Goal: Contribute content: Contribute content

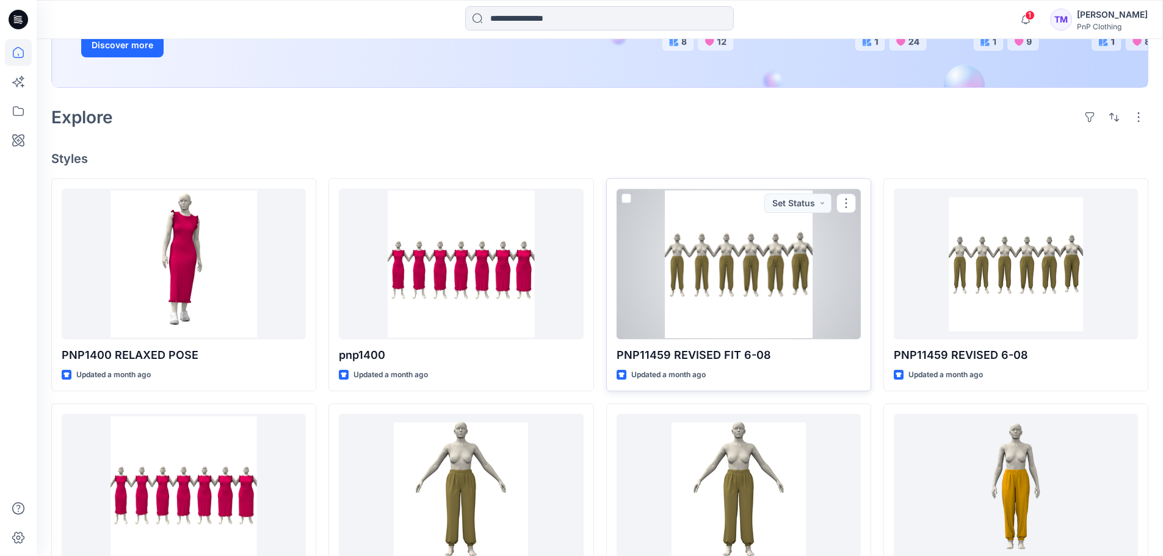
scroll to position [244, 0]
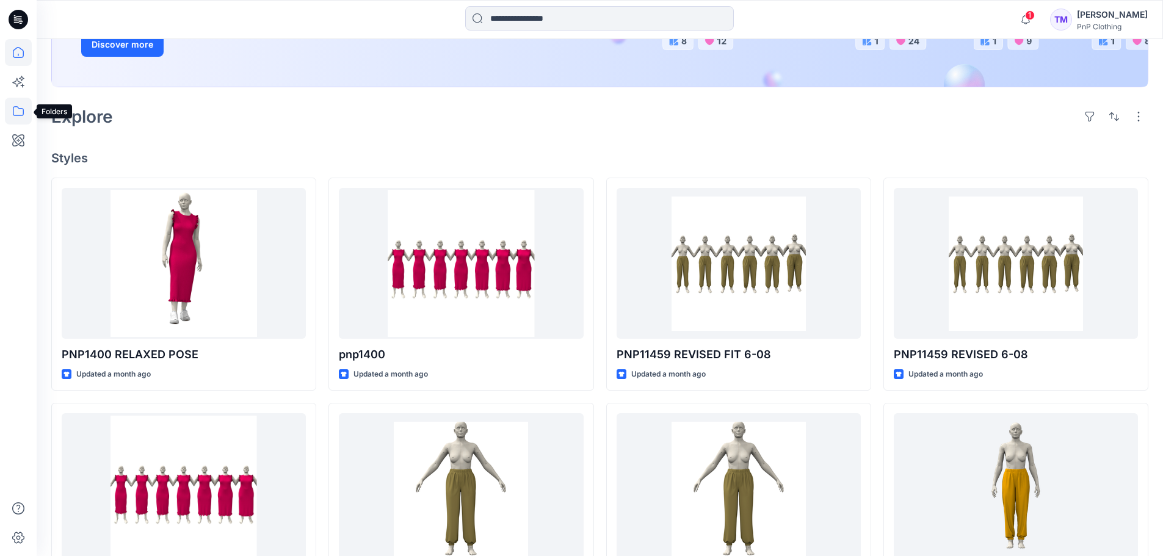
click at [21, 112] on icon at bounding box center [18, 111] width 27 height 27
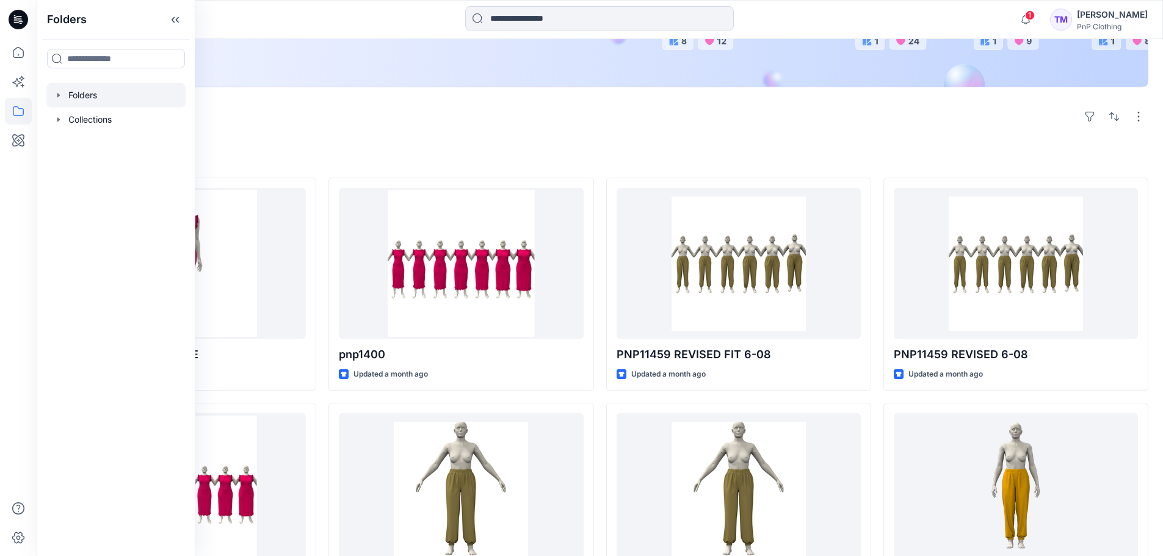
click at [52, 97] on div at bounding box center [115, 95] width 139 height 24
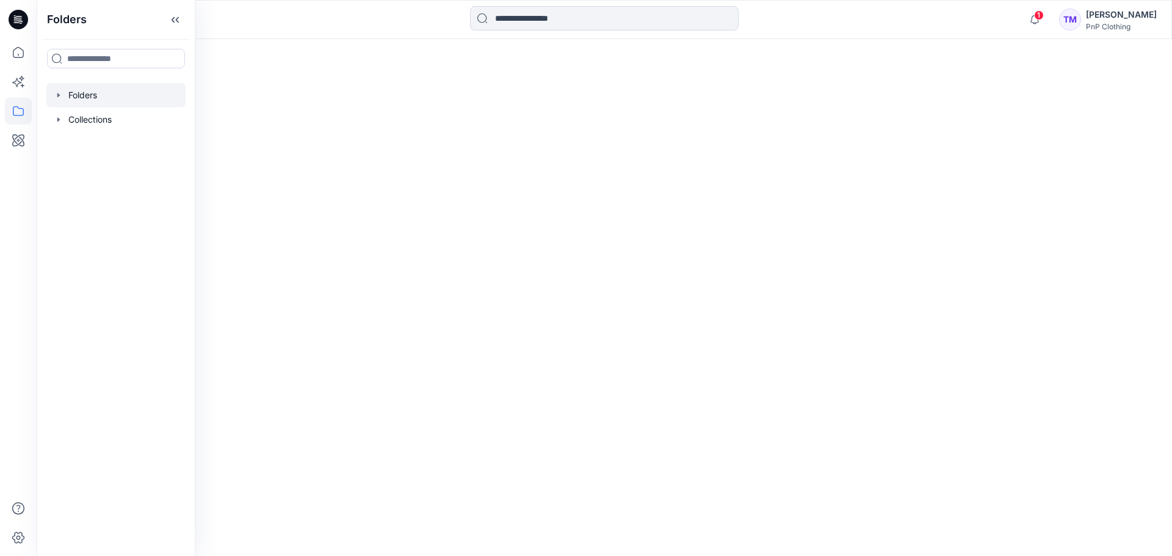
click at [59, 94] on icon "button" at bounding box center [58, 95] width 2 height 4
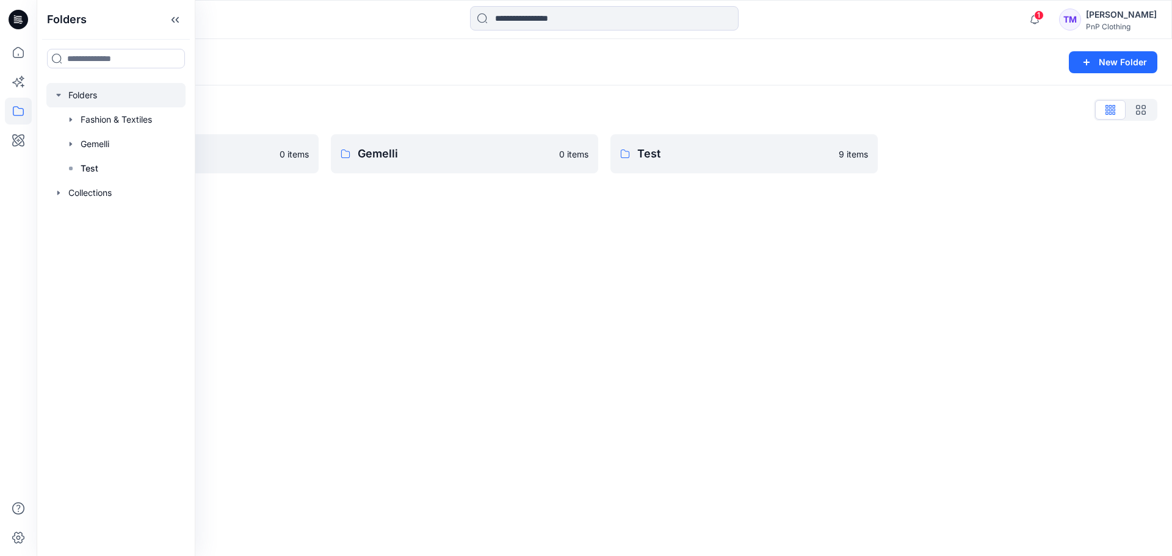
click at [428, 324] on div "Folders New Folder Folders List Fashion & Textiles 0 items Gemelli 0 items Test…" at bounding box center [604, 297] width 1135 height 517
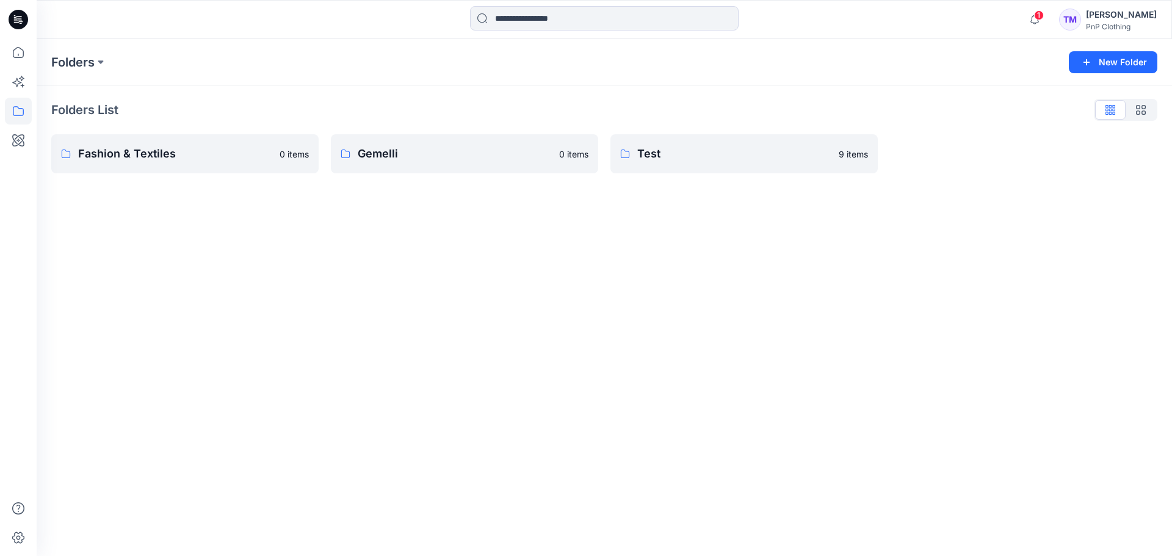
drag, startPoint x: 228, startPoint y: 280, endPoint x: 240, endPoint y: 252, distance: 30.1
click at [230, 280] on div "Folders New Folder Folders List Fashion & Textiles 0 items Gemelli 0 items Test…" at bounding box center [604, 297] width 1135 height 517
click at [252, 247] on div "Folders New Folder Folders List Fashion & Textiles 0 items Gemelli 0 items Test…" at bounding box center [604, 297] width 1135 height 517
click at [189, 154] on p "Fashion & Textiles" at bounding box center [183, 153] width 211 height 17
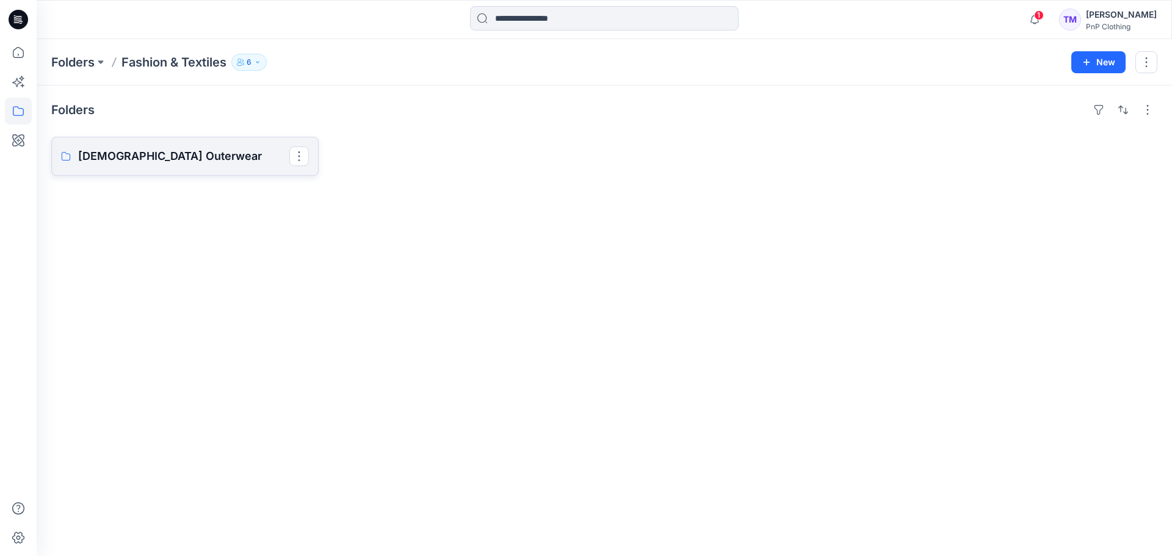
click at [179, 159] on p "[DEMOGRAPHIC_DATA] Outerwear" at bounding box center [183, 156] width 211 height 17
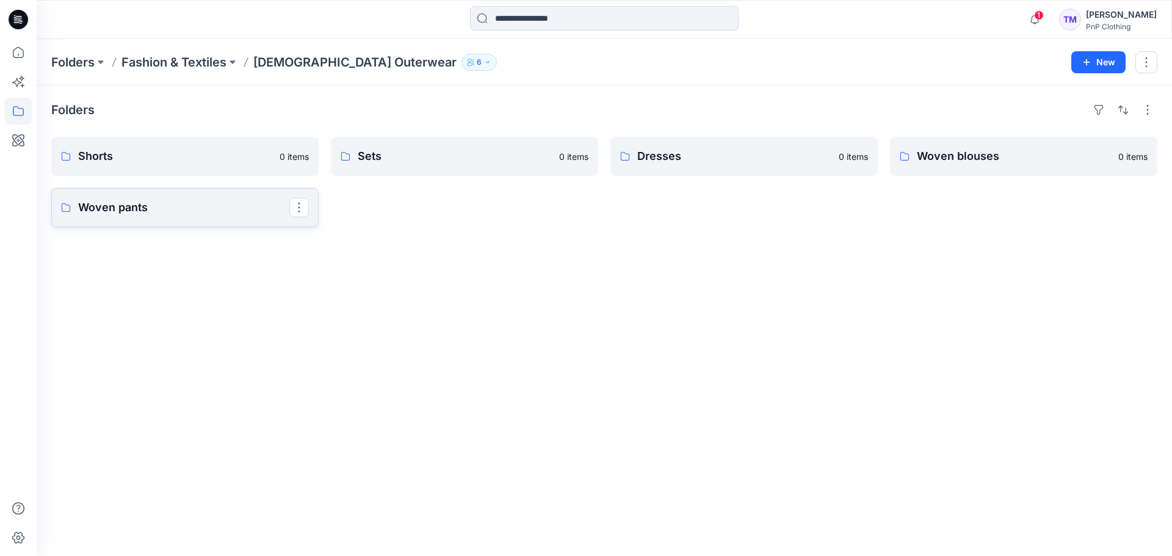
click at [198, 198] on link "Woven pants" at bounding box center [184, 207] width 267 height 39
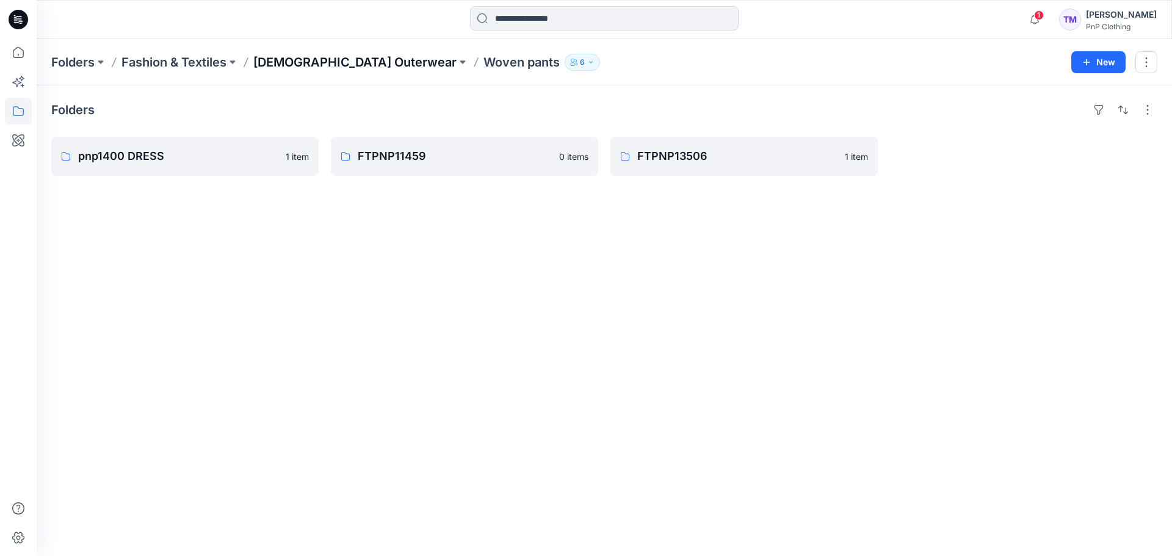
click at [320, 65] on p "[DEMOGRAPHIC_DATA] Outerwear" at bounding box center [354, 62] width 203 height 17
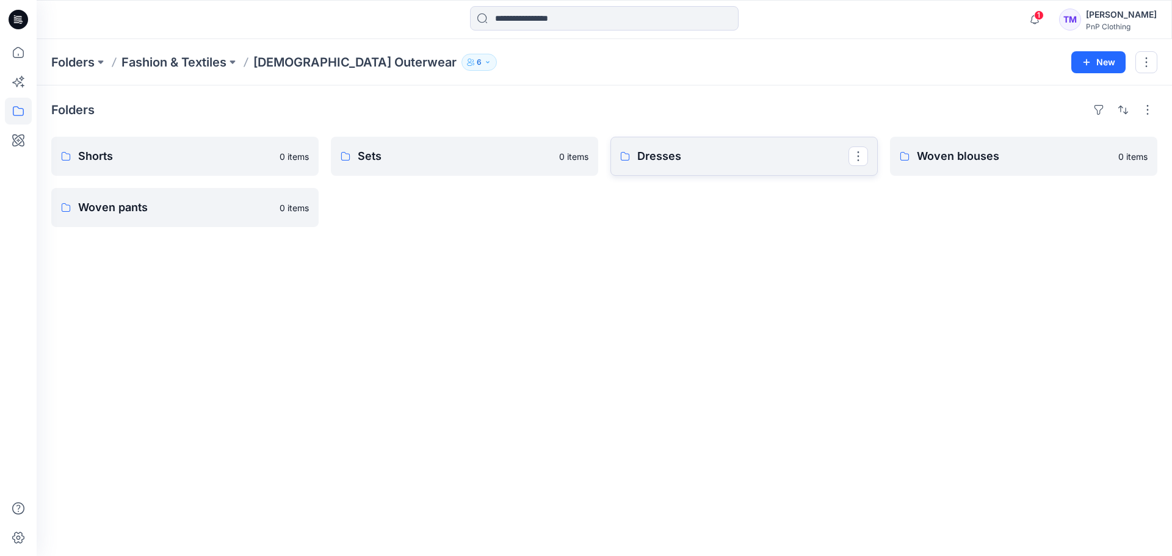
click at [762, 160] on p "Dresses" at bounding box center [742, 156] width 211 height 17
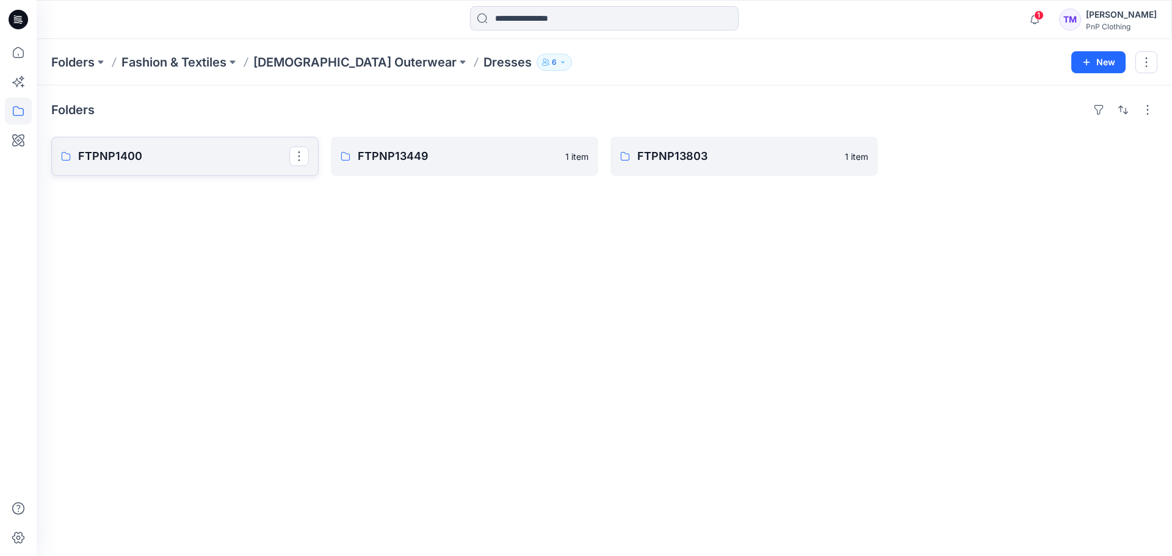
click at [223, 166] on link "FTPNP1400" at bounding box center [184, 156] width 267 height 39
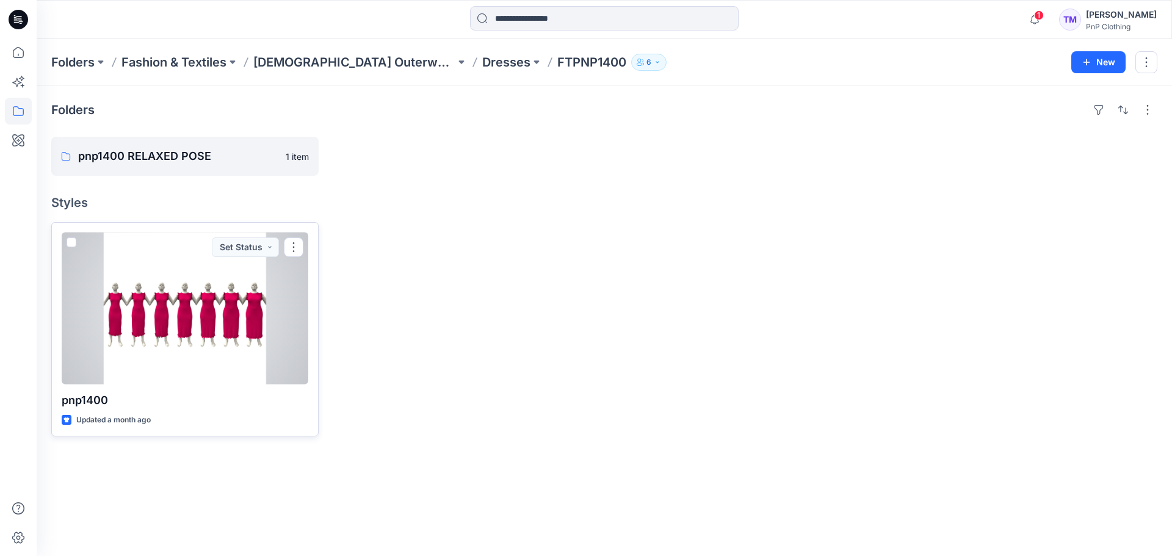
click at [198, 340] on div at bounding box center [185, 309] width 247 height 152
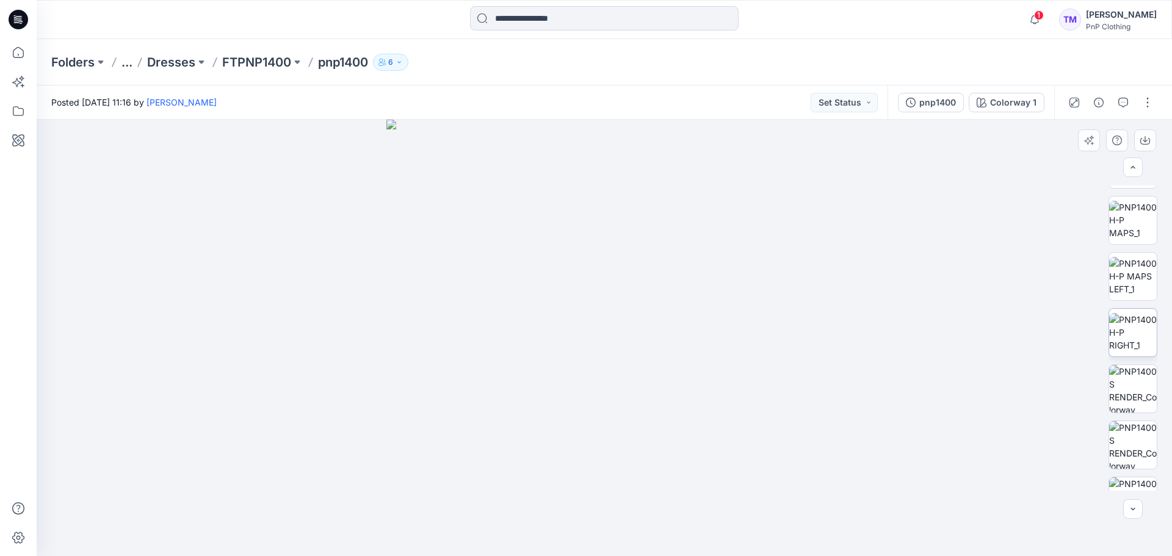
scroll to position [215, 0]
click at [264, 65] on p "FTPNP1400" at bounding box center [256, 62] width 69 height 17
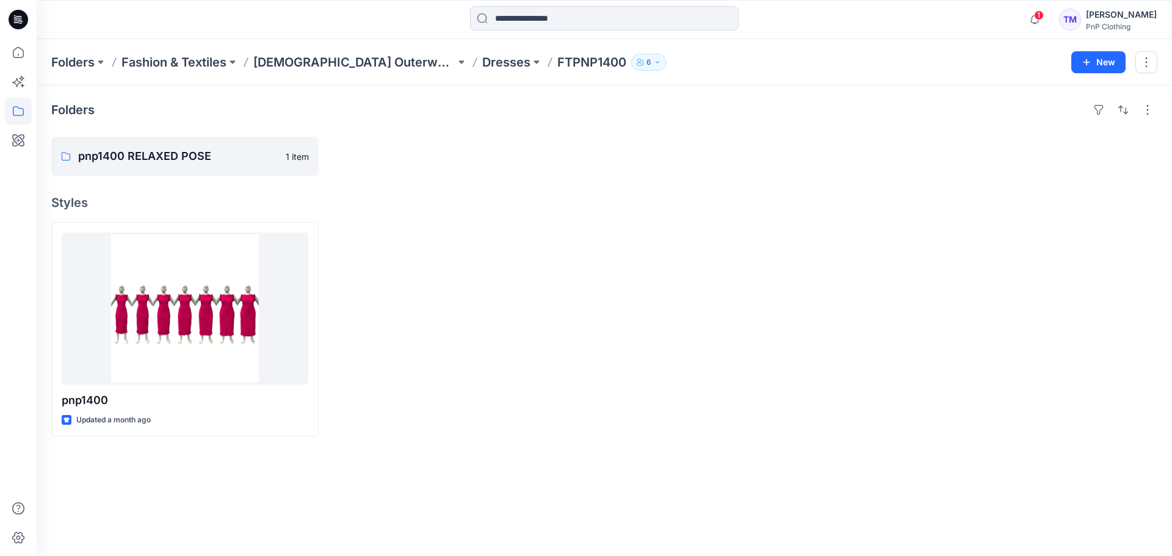
click at [438, 306] on div at bounding box center [464, 329] width 267 height 214
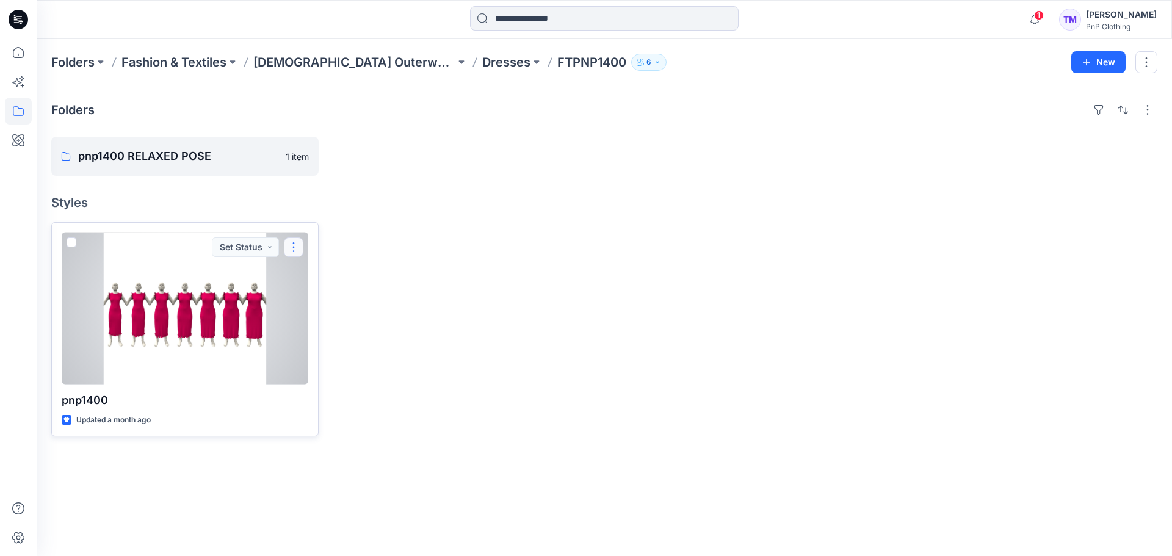
click at [298, 244] on button "button" at bounding box center [294, 247] width 20 height 20
click at [216, 357] on div at bounding box center [185, 309] width 247 height 152
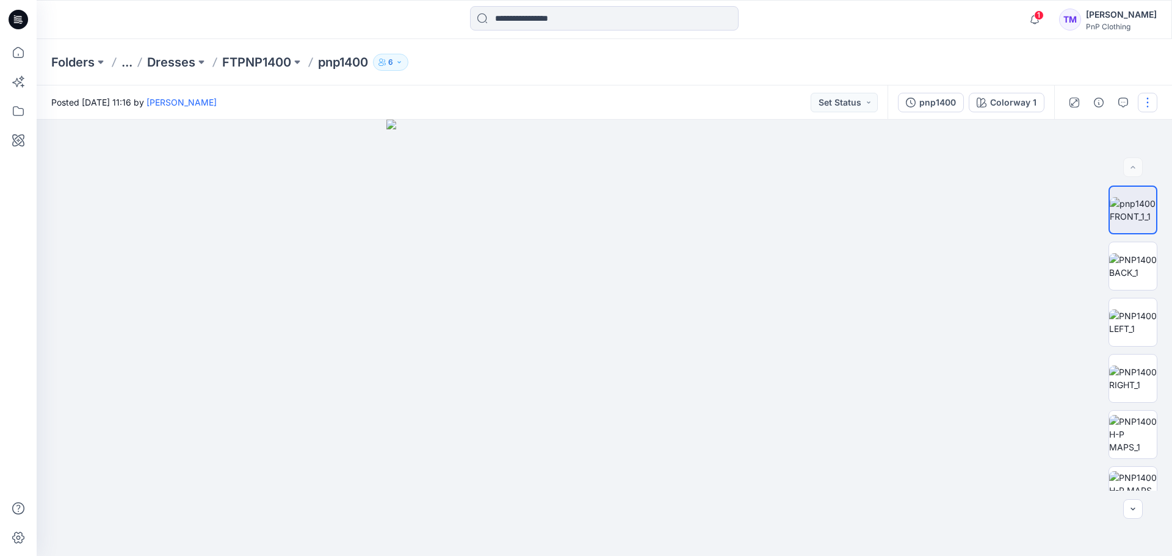
click at [1149, 100] on button "button" at bounding box center [1148, 103] width 20 height 20
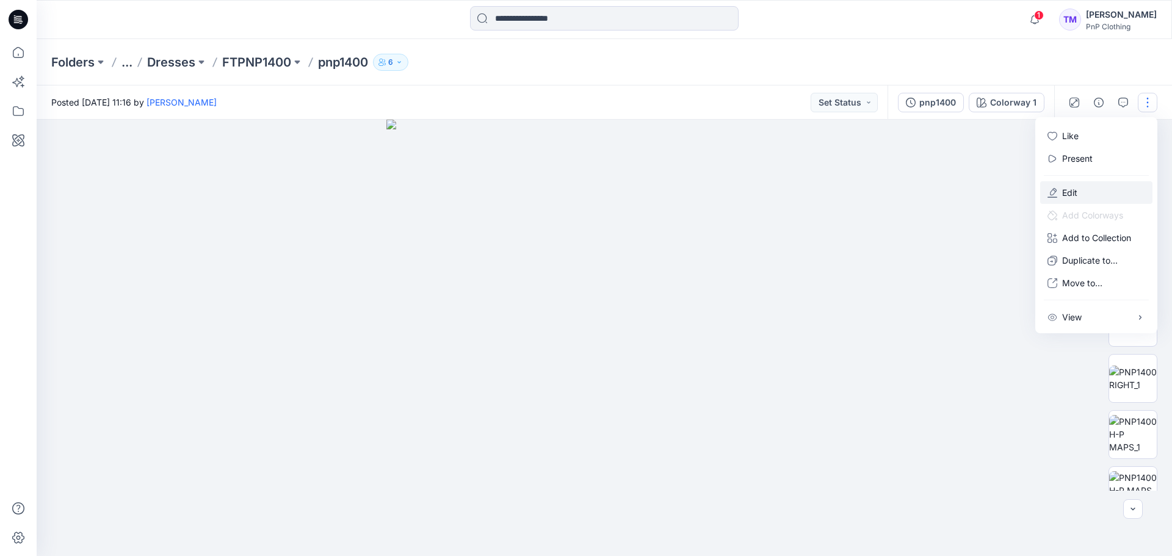
click at [1070, 198] on p "Edit" at bounding box center [1069, 192] width 15 height 13
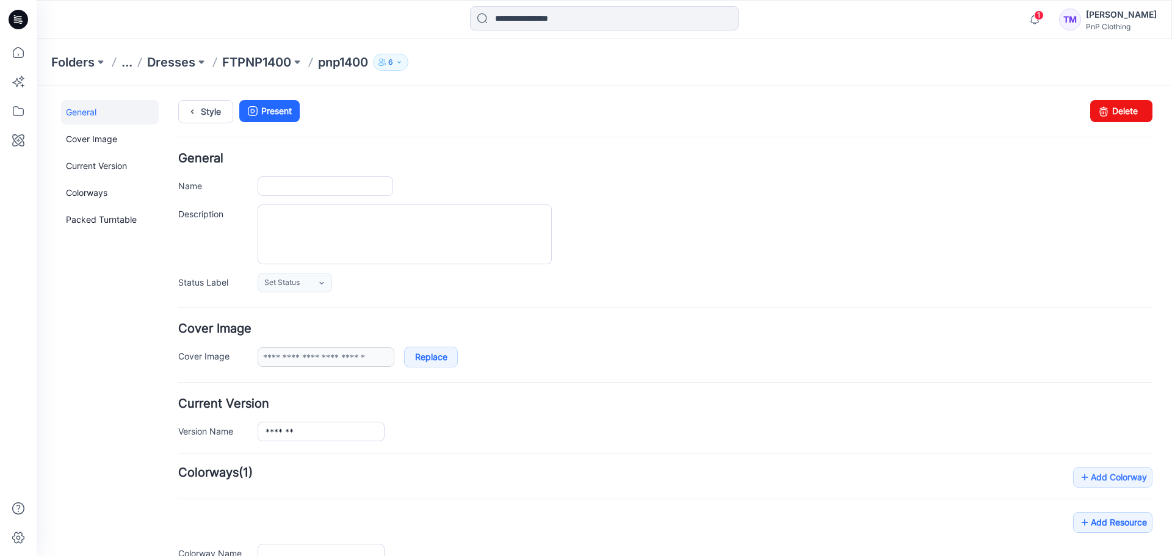
type input "*******"
type input "**********"
click at [266, 183] on input "*******" at bounding box center [326, 186] width 136 height 20
click at [296, 186] on input "**********" at bounding box center [326, 186] width 136 height 20
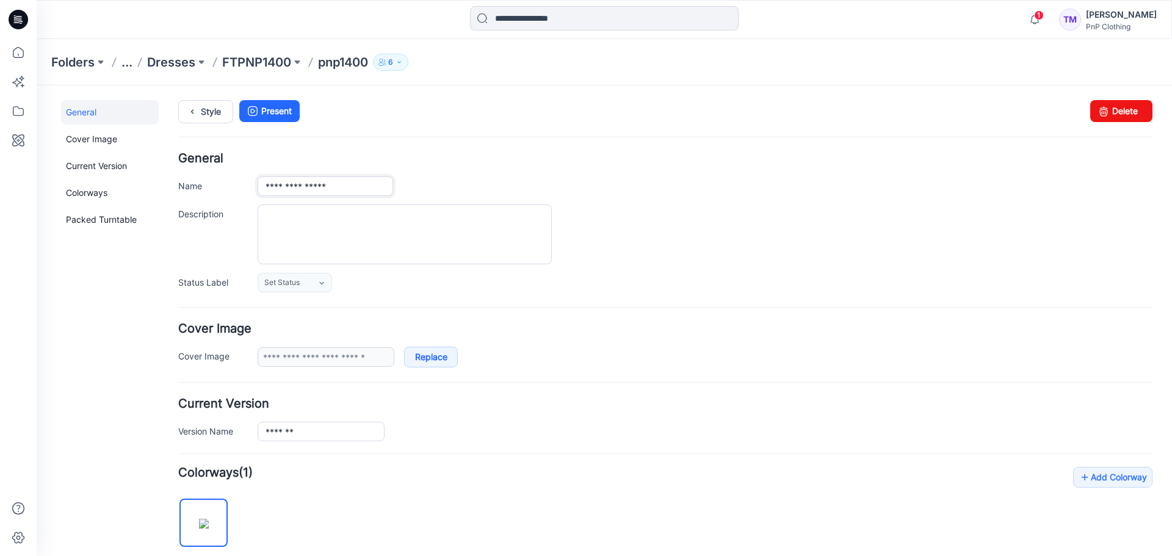
click at [327, 187] on input "**********" at bounding box center [326, 186] width 136 height 20
click at [364, 186] on input "**********" at bounding box center [326, 186] width 136 height 20
click at [373, 181] on input "**********" at bounding box center [326, 186] width 136 height 20
type input "**********"
click at [639, 181] on div "**********" at bounding box center [705, 186] width 895 height 20
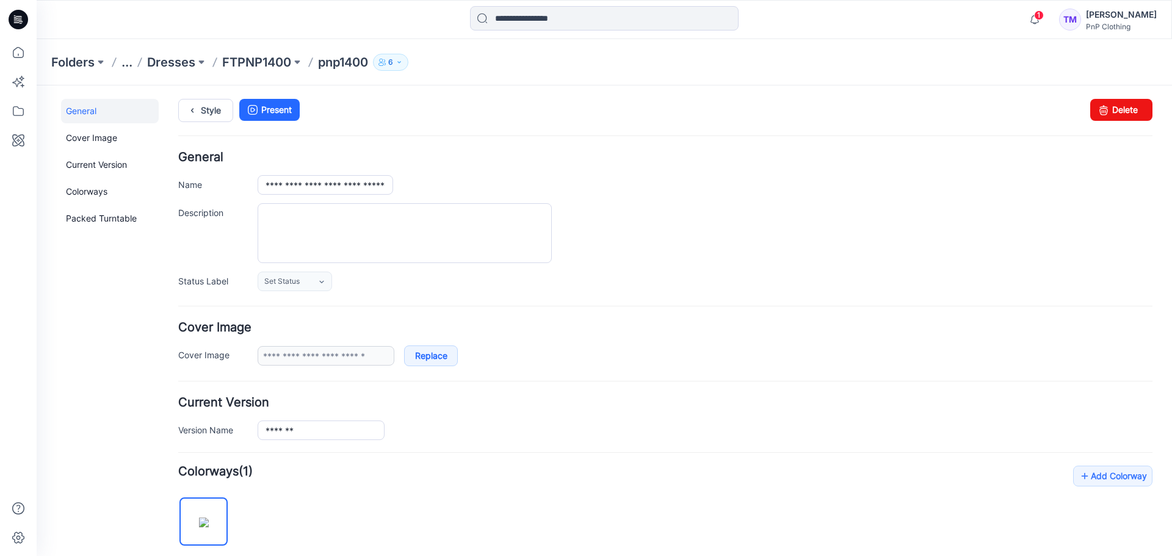
scroll to position [1, 0]
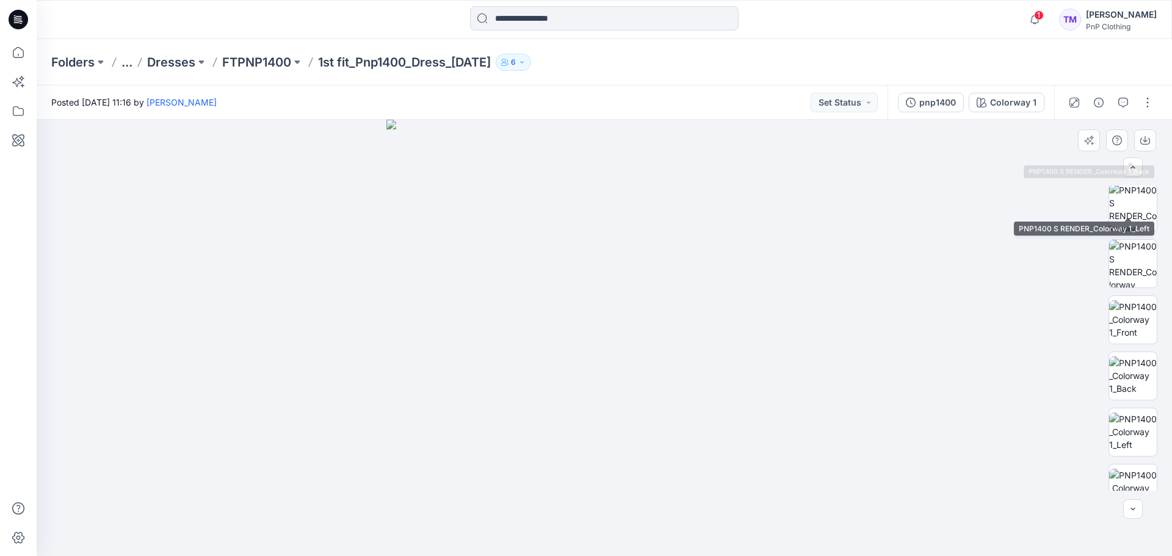
scroll to position [530, 0]
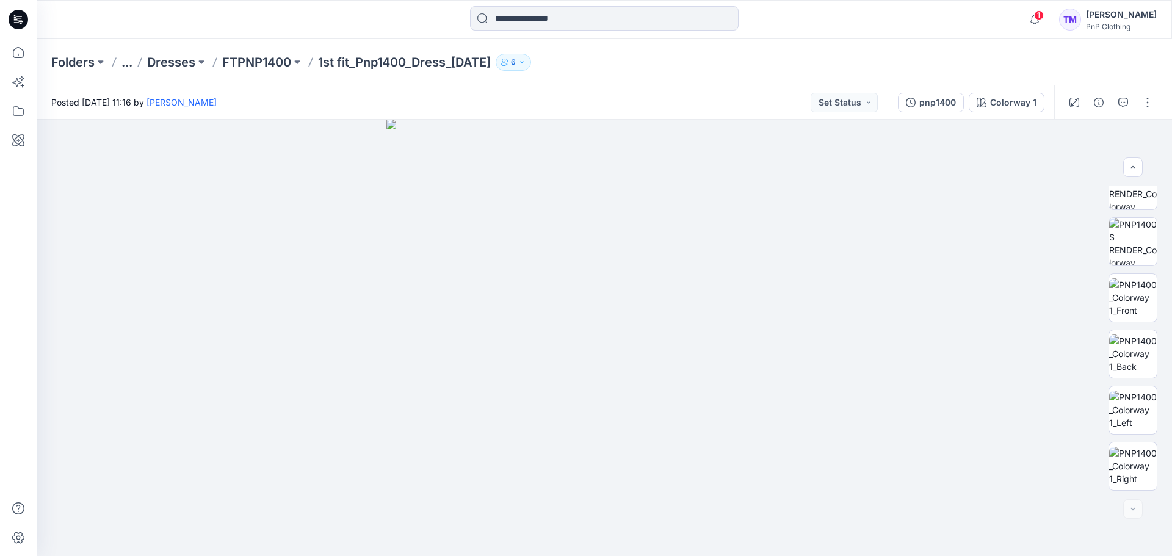
click at [186, 64] on p "Dresses" at bounding box center [171, 62] width 48 height 17
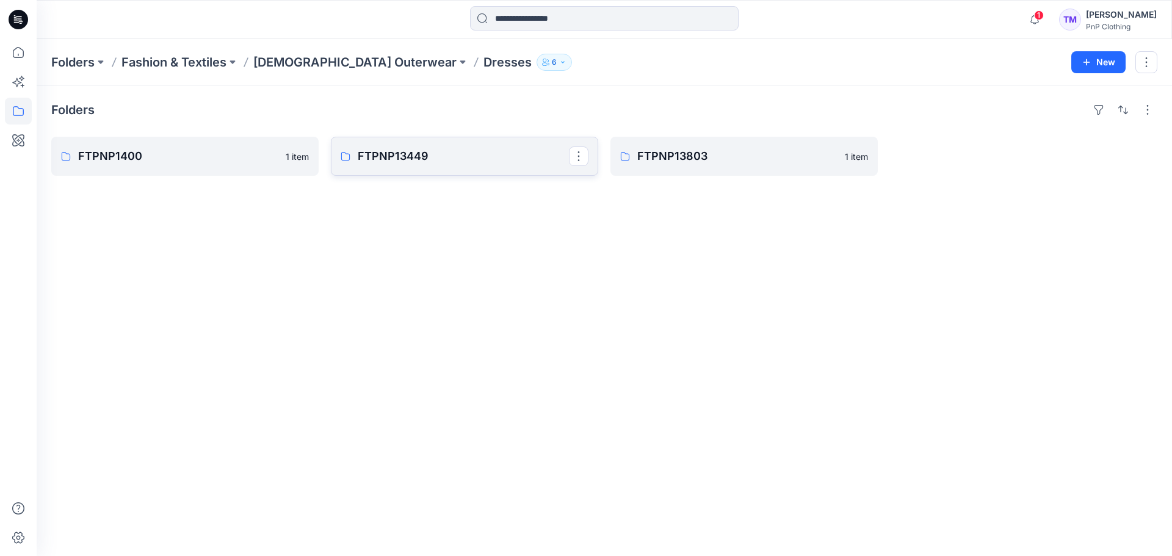
click at [466, 167] on link "FTPNP13449" at bounding box center [464, 156] width 267 height 39
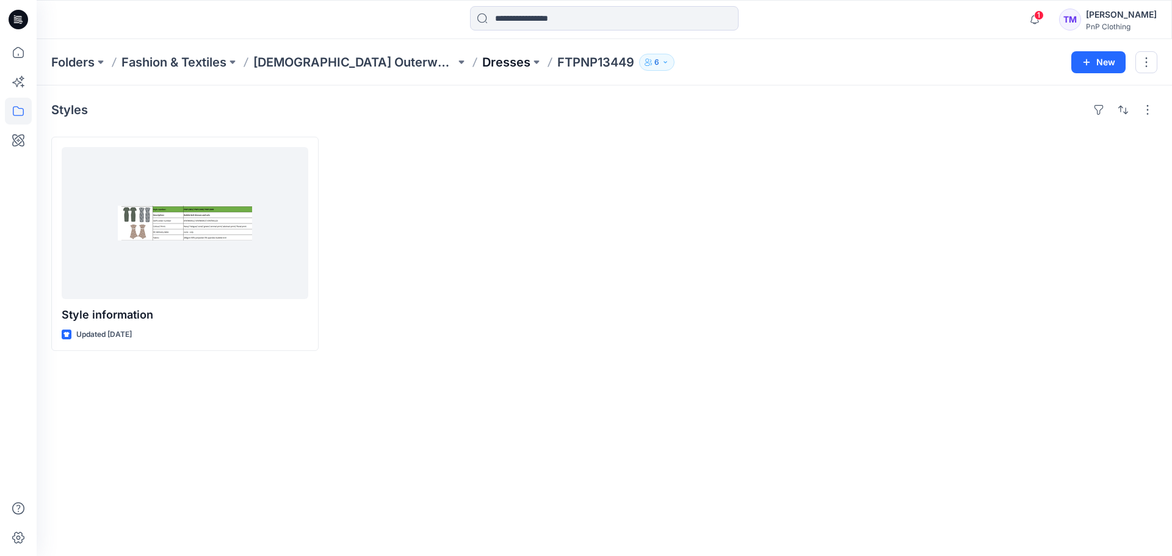
click at [482, 65] on p "Dresses" at bounding box center [506, 62] width 48 height 17
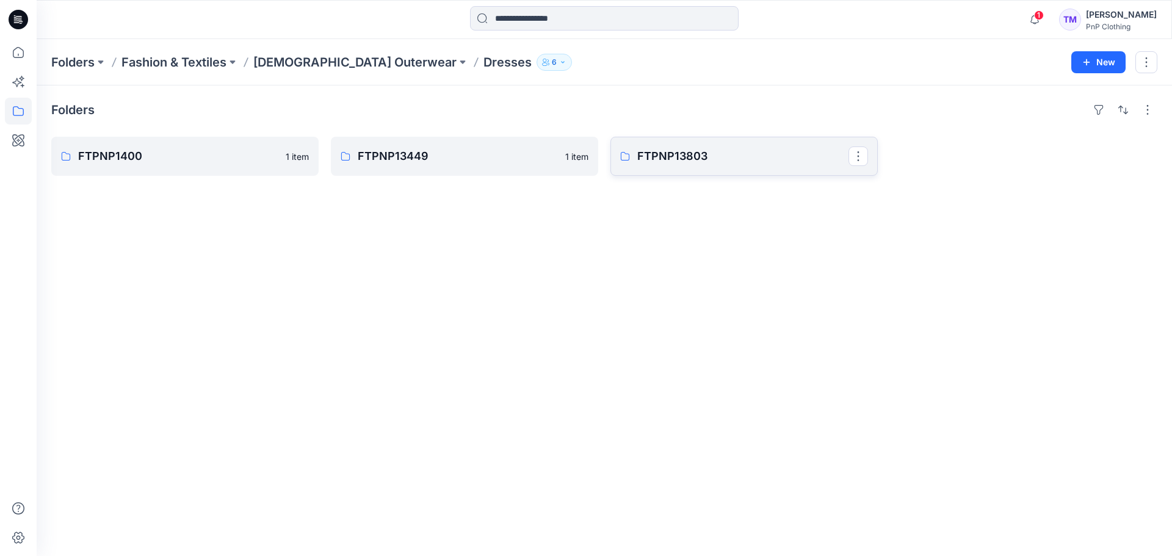
click at [676, 164] on p "FTPNP13803" at bounding box center [742, 156] width 211 height 17
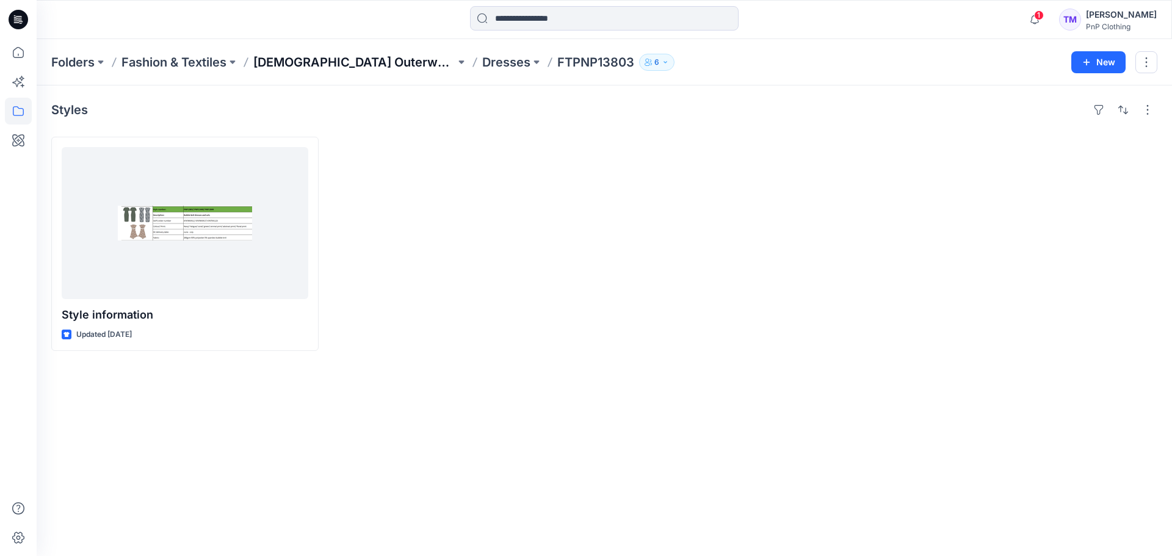
click at [325, 62] on p "Ladies Outerwear" at bounding box center [354, 62] width 202 height 17
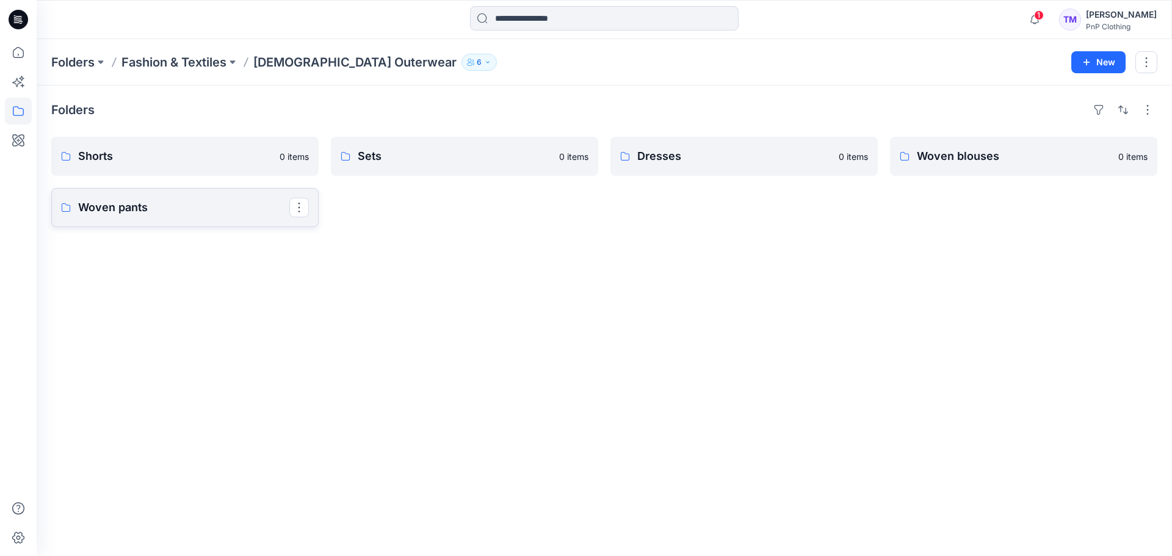
click at [132, 215] on p "Woven pants" at bounding box center [183, 207] width 211 height 17
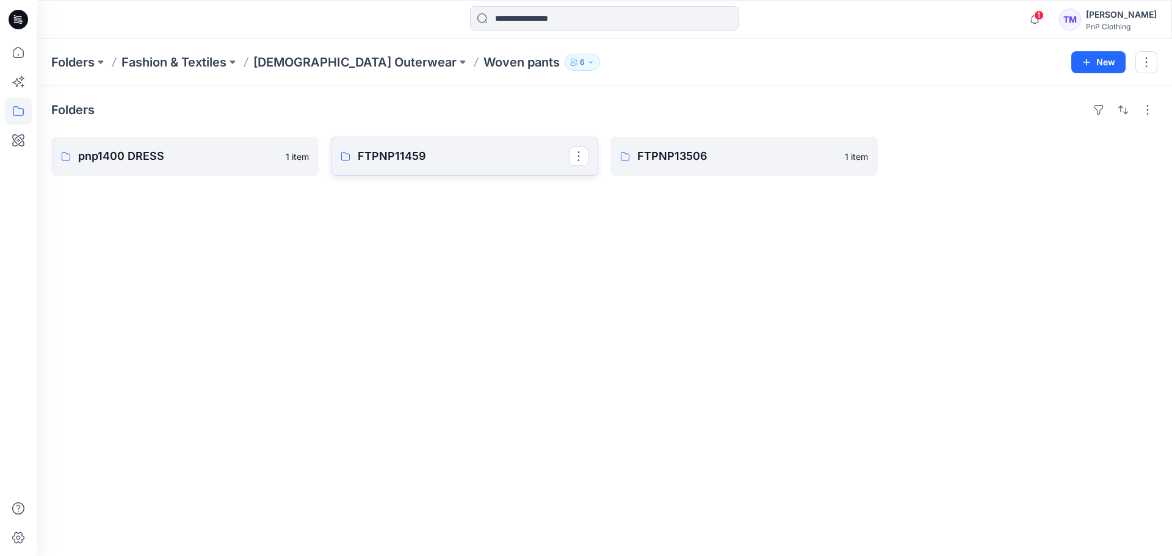
click at [418, 169] on link "FTPNP11459" at bounding box center [464, 156] width 267 height 39
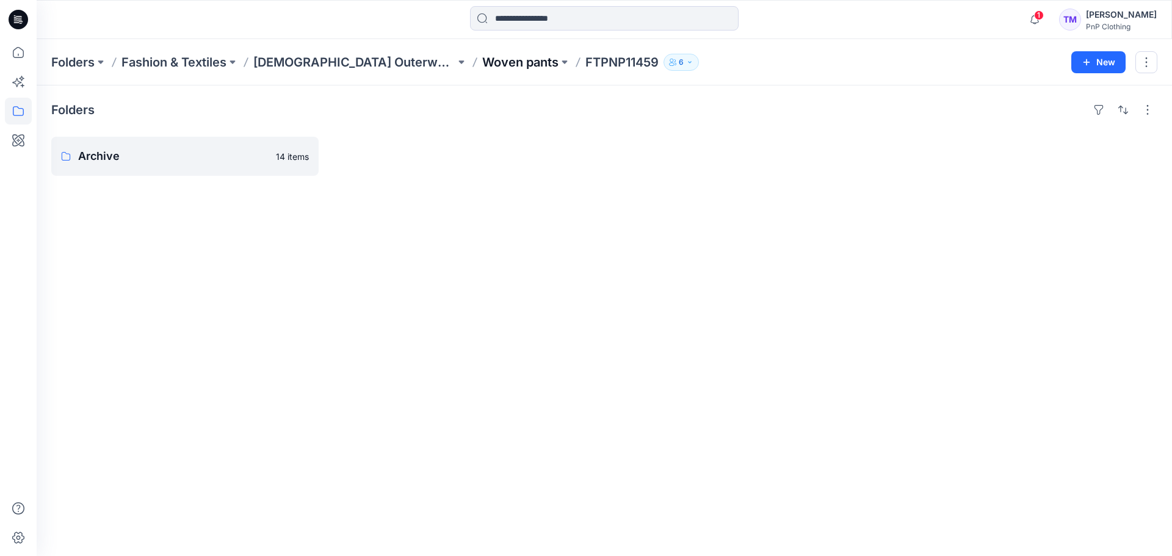
click at [482, 68] on p "Woven pants" at bounding box center [520, 62] width 76 height 17
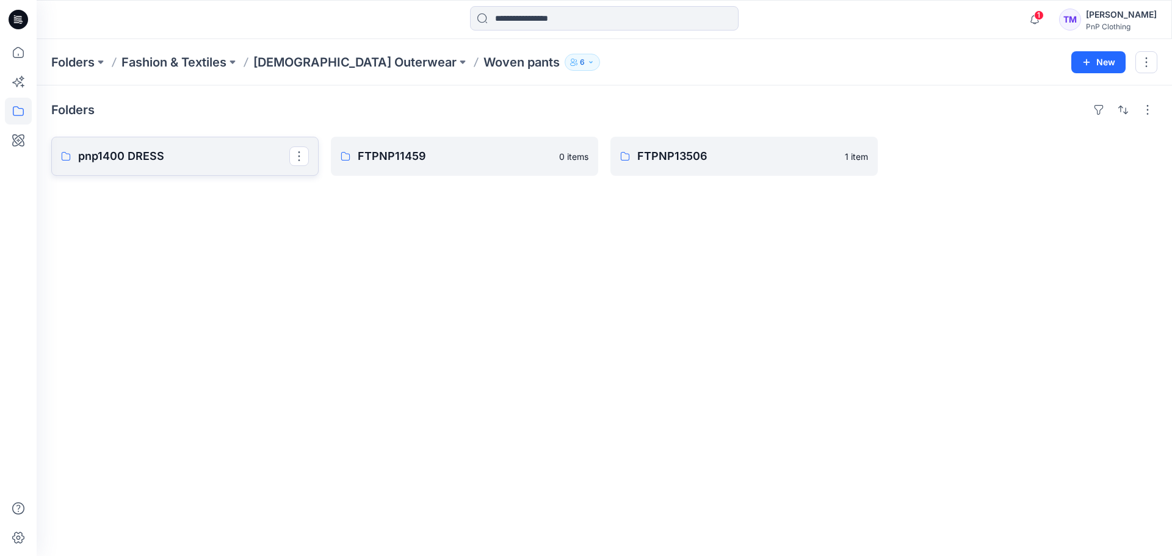
click at [139, 160] on p "pnp1400 DRESS" at bounding box center [183, 156] width 211 height 17
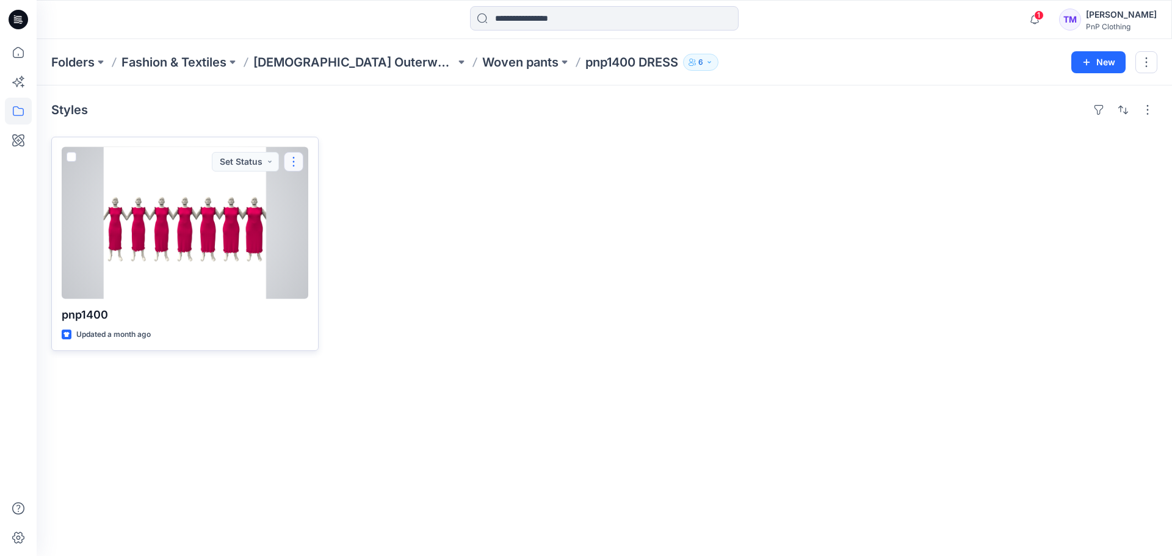
click at [297, 160] on button "button" at bounding box center [294, 162] width 20 height 20
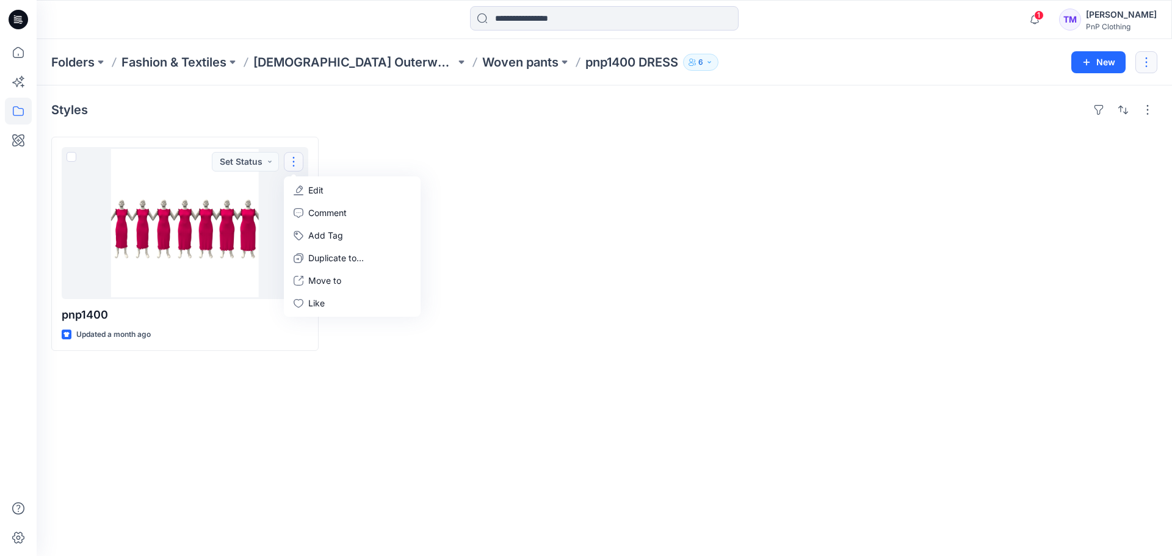
click at [1144, 66] on button "button" at bounding box center [1146, 62] width 22 height 22
click at [1047, 146] on p "Delete Folder" at bounding box center [1080, 142] width 70 height 13
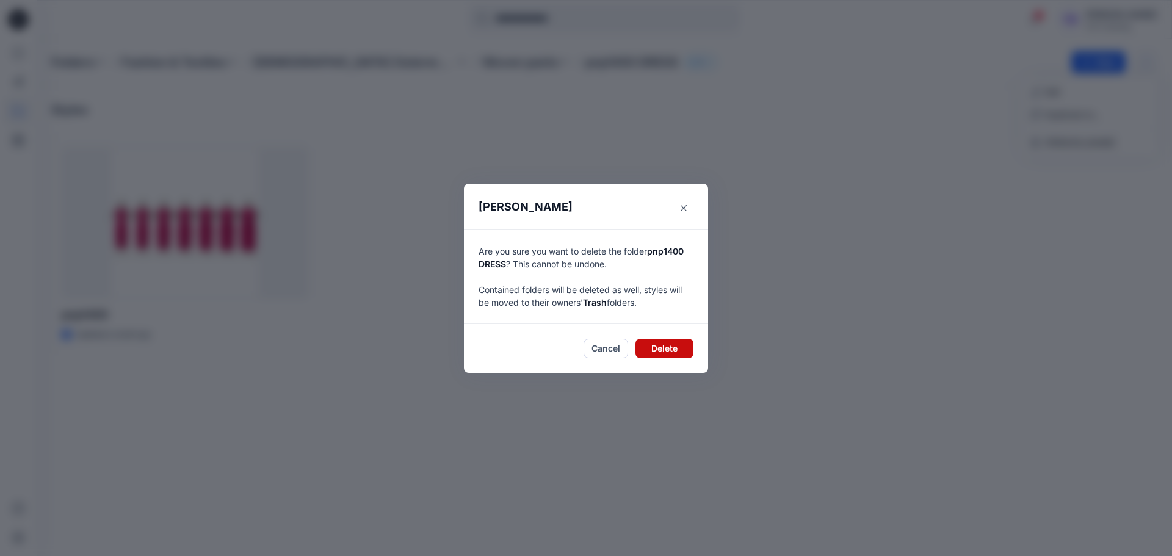
click at [651, 342] on button "Delete" at bounding box center [664, 349] width 58 height 20
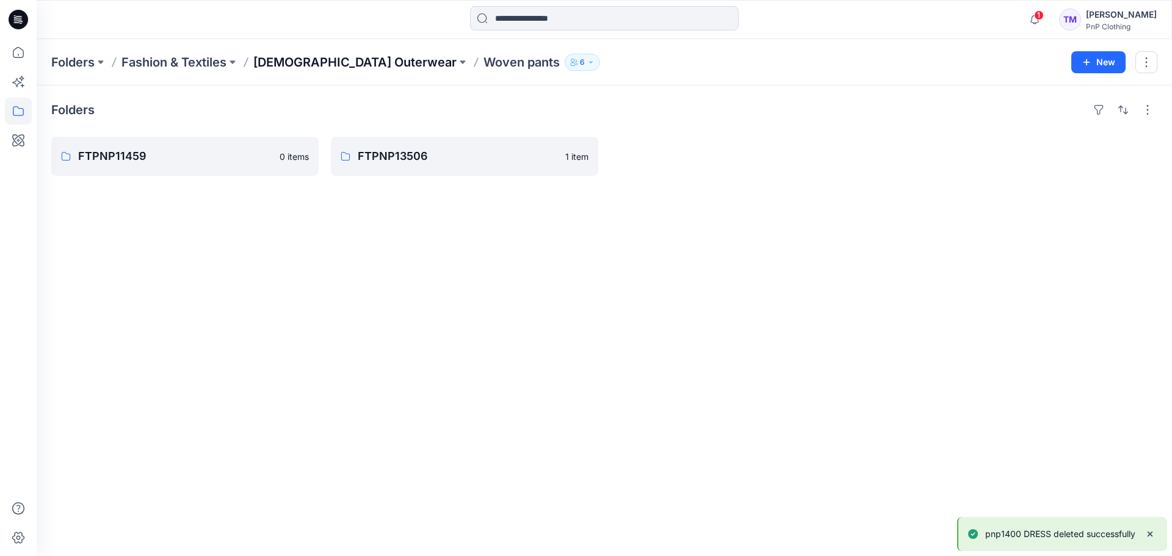
click at [339, 57] on p "[DEMOGRAPHIC_DATA] Outerwear" at bounding box center [354, 62] width 203 height 17
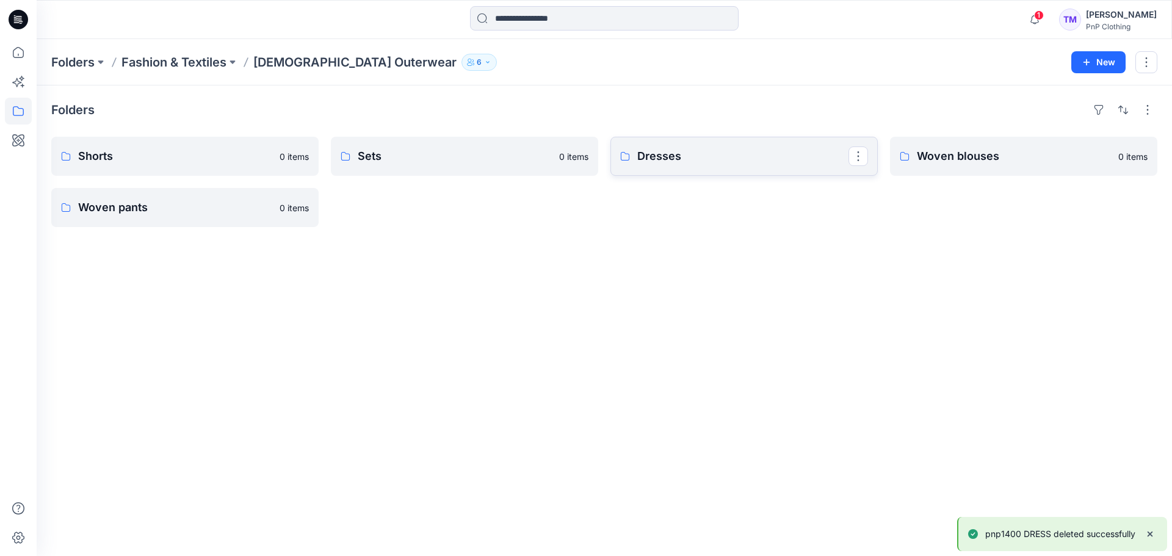
click at [717, 156] on p "Dresses" at bounding box center [742, 156] width 211 height 17
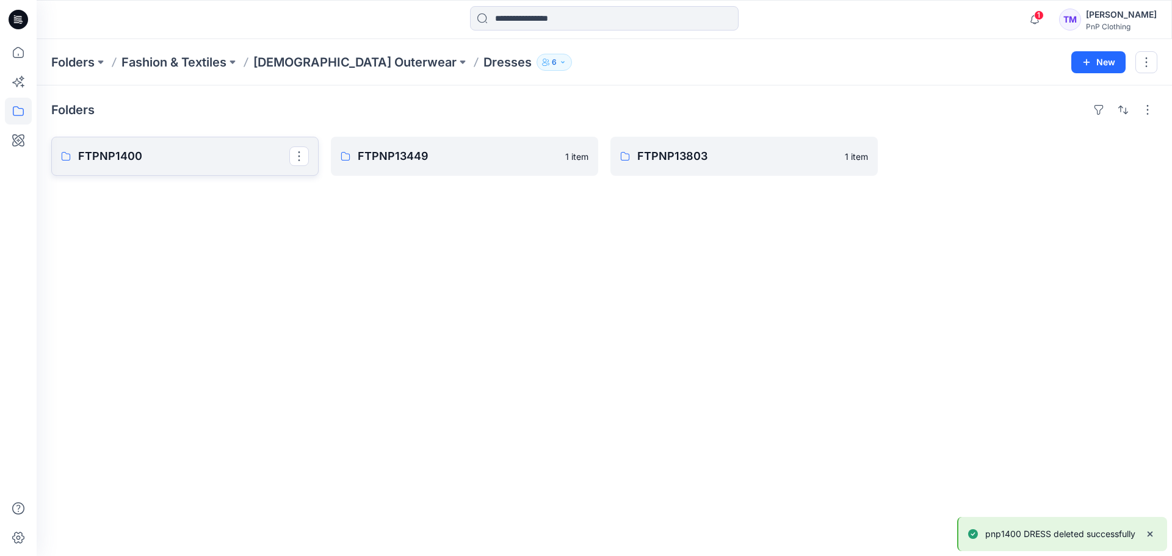
click at [166, 168] on link "FTPNP1400" at bounding box center [184, 156] width 267 height 39
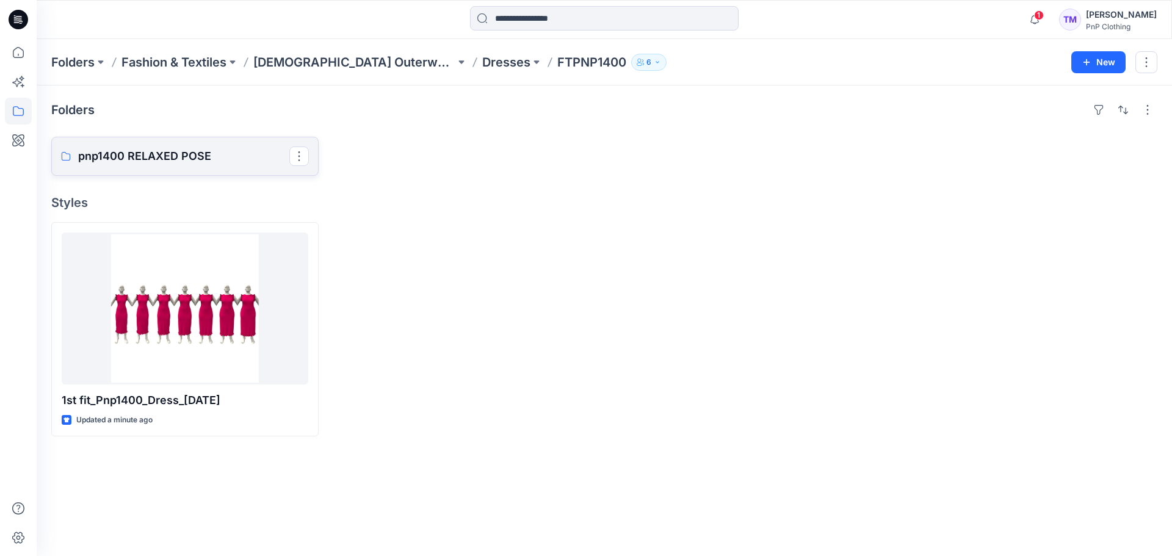
click at [247, 161] on p "pnp1400 RELAXED POSE" at bounding box center [183, 156] width 211 height 17
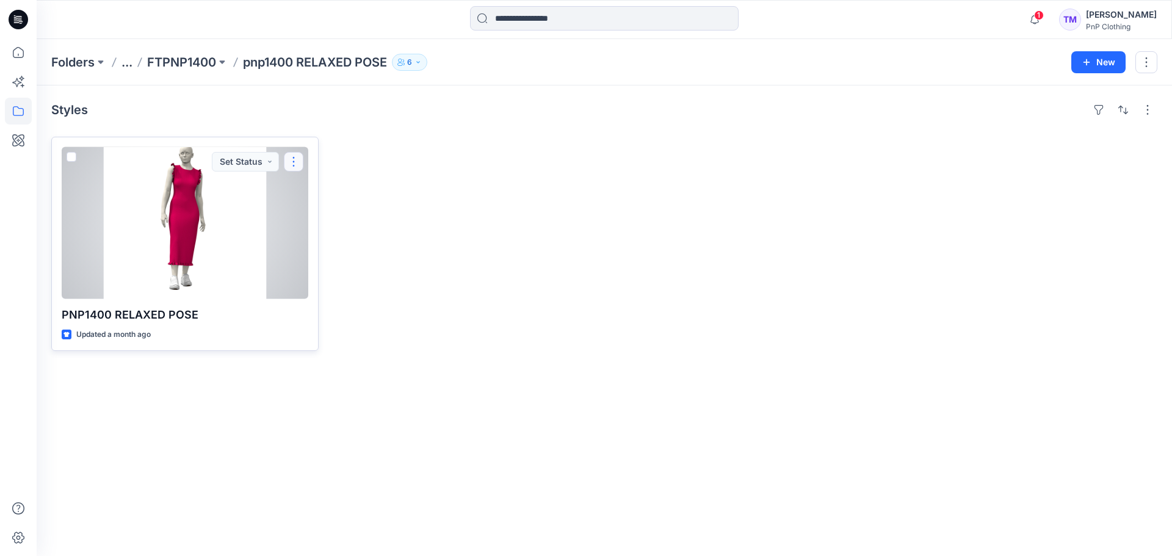
click at [292, 163] on button "button" at bounding box center [294, 162] width 20 height 20
click at [331, 284] on p "Move to" at bounding box center [324, 280] width 33 height 13
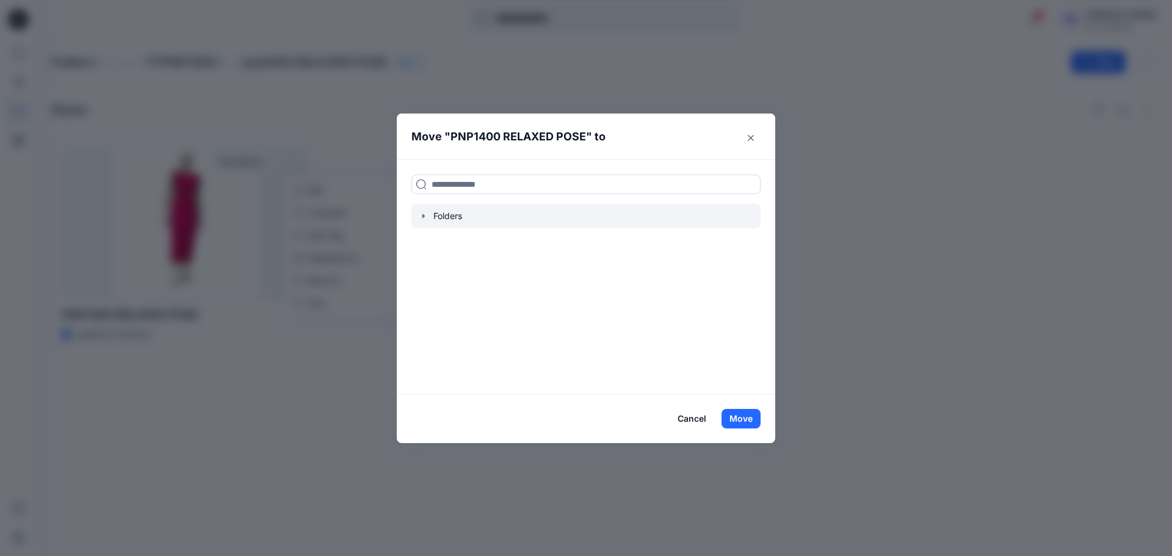
click at [428, 214] on div at bounding box center [585, 216] width 349 height 24
click at [421, 216] on icon "button" at bounding box center [424, 216] width 10 height 10
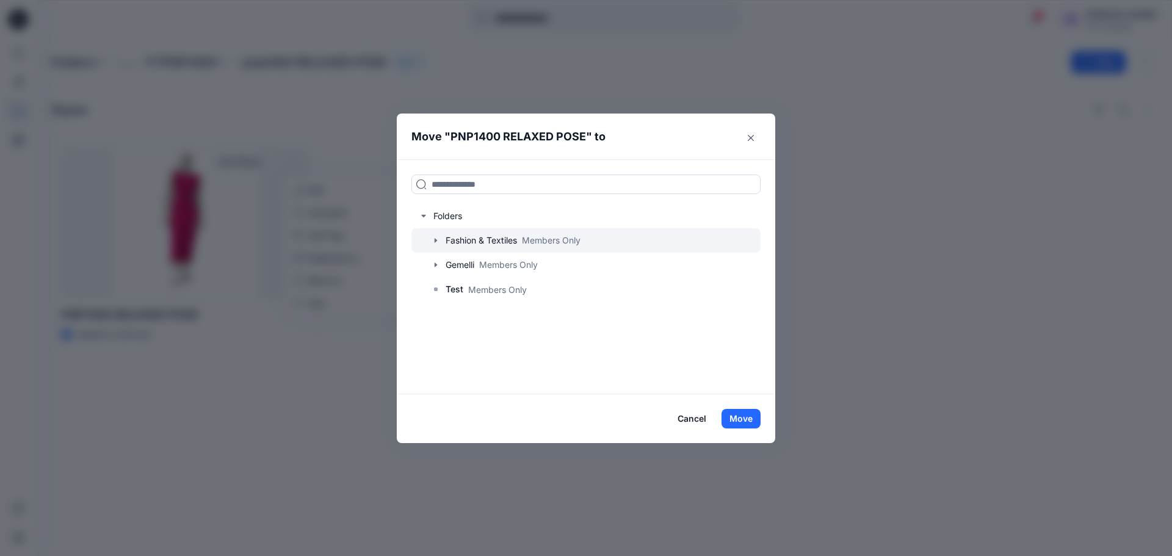
click at [432, 240] on icon "button" at bounding box center [436, 241] width 10 height 10
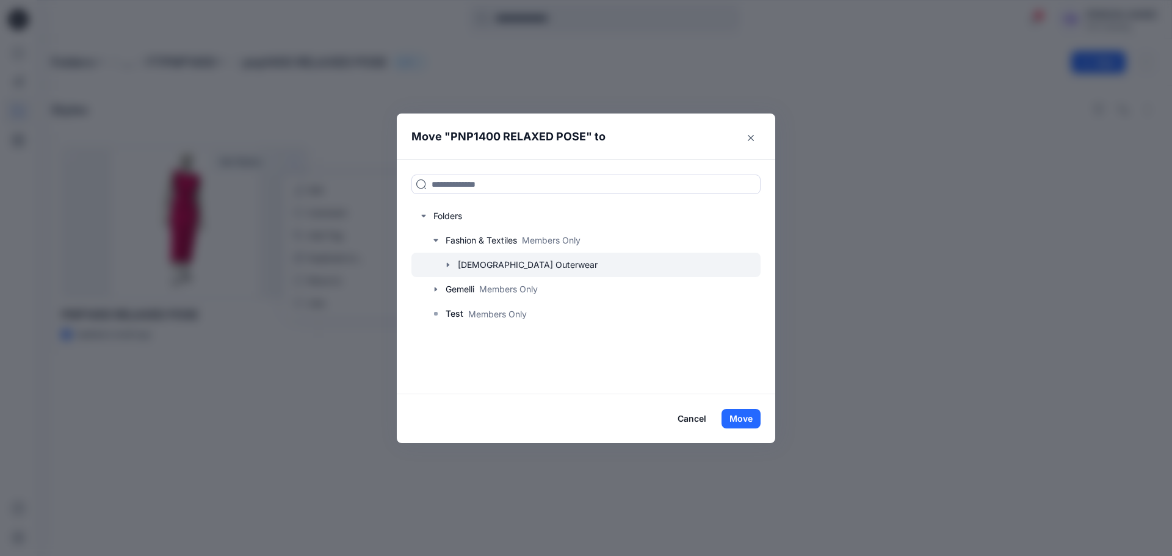
click at [445, 264] on icon "button" at bounding box center [448, 265] width 10 height 10
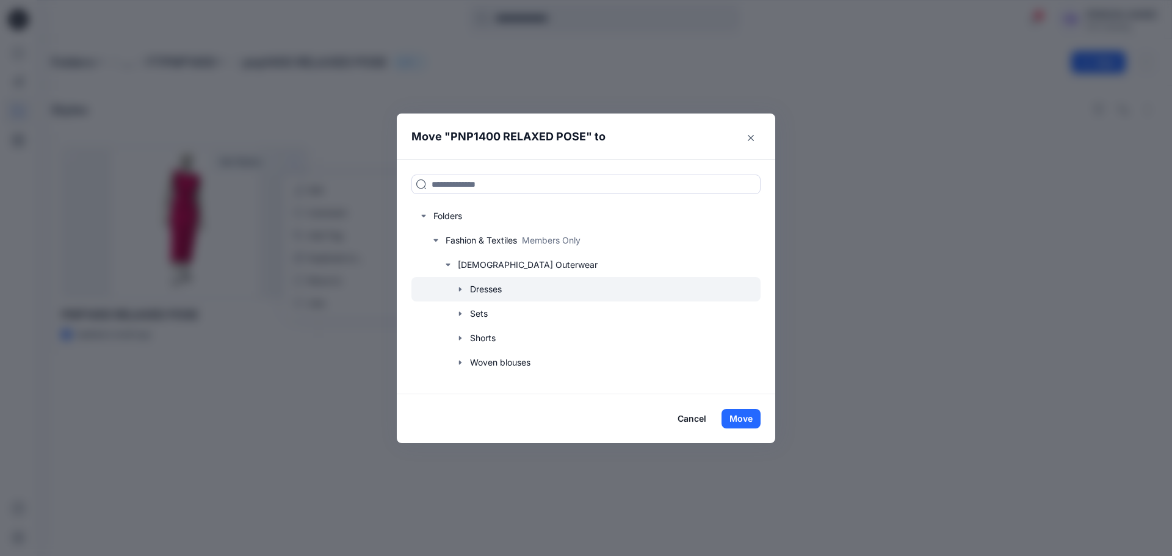
click at [456, 291] on icon "button" at bounding box center [460, 289] width 10 height 10
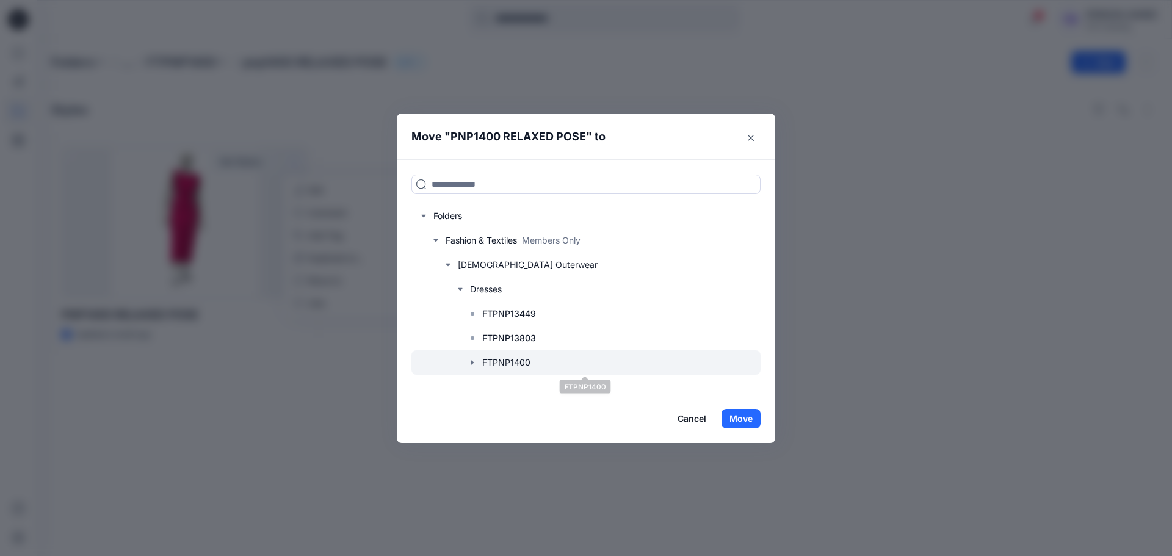
click at [562, 366] on div at bounding box center [585, 362] width 349 height 24
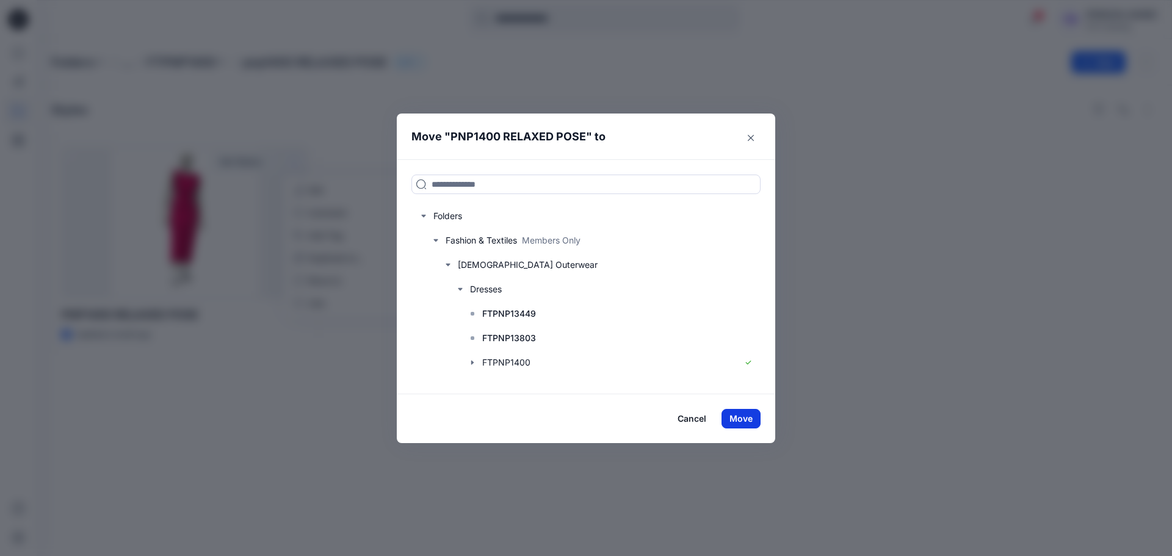
click at [750, 422] on button "Move" at bounding box center [740, 419] width 39 height 20
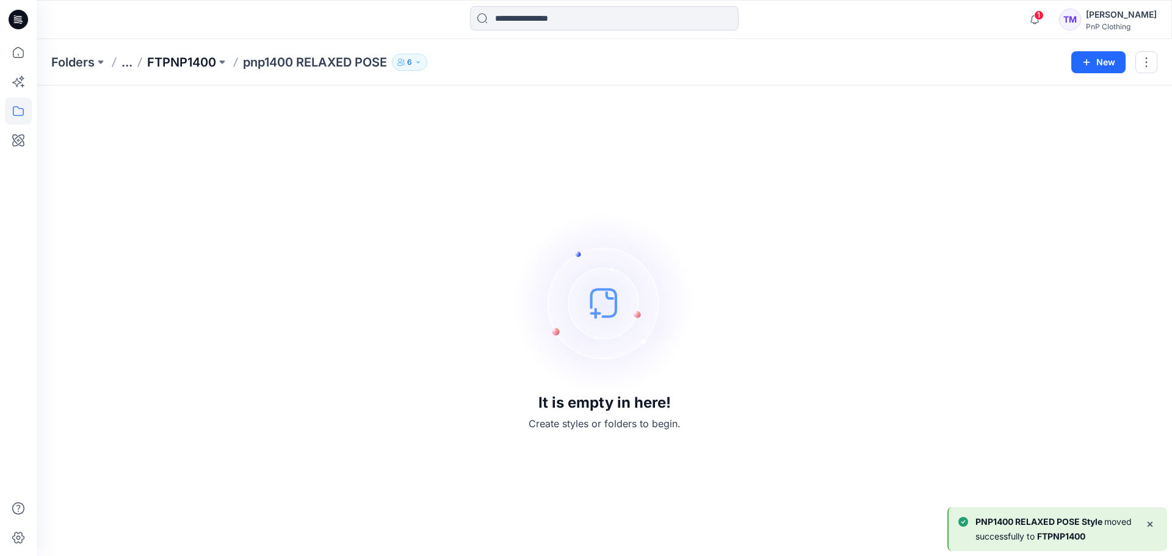
click at [209, 60] on p "FTPNP1400" at bounding box center [181, 62] width 69 height 17
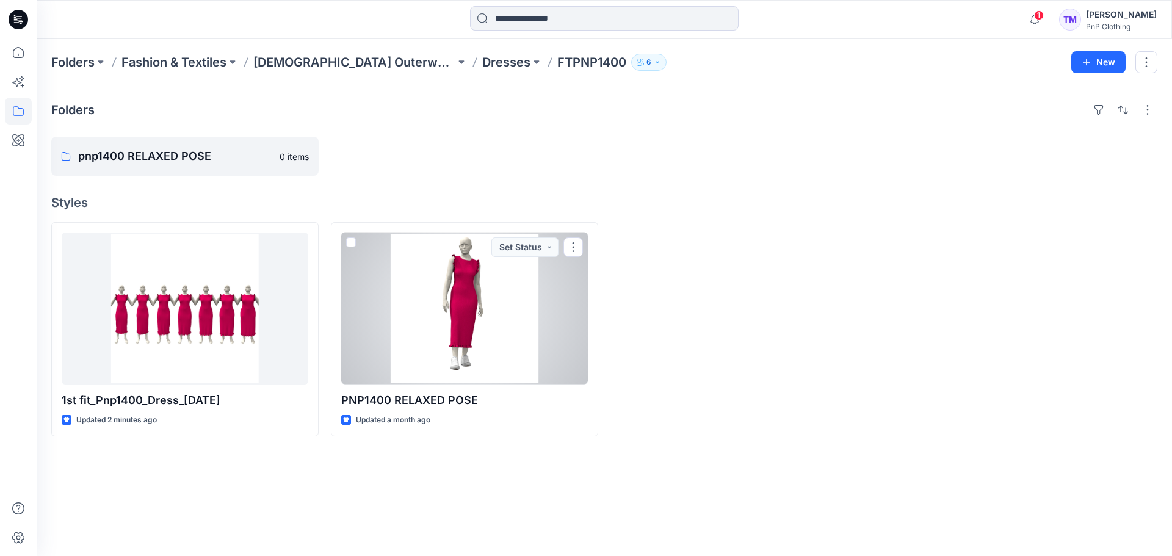
click at [575, 233] on div at bounding box center [464, 309] width 247 height 152
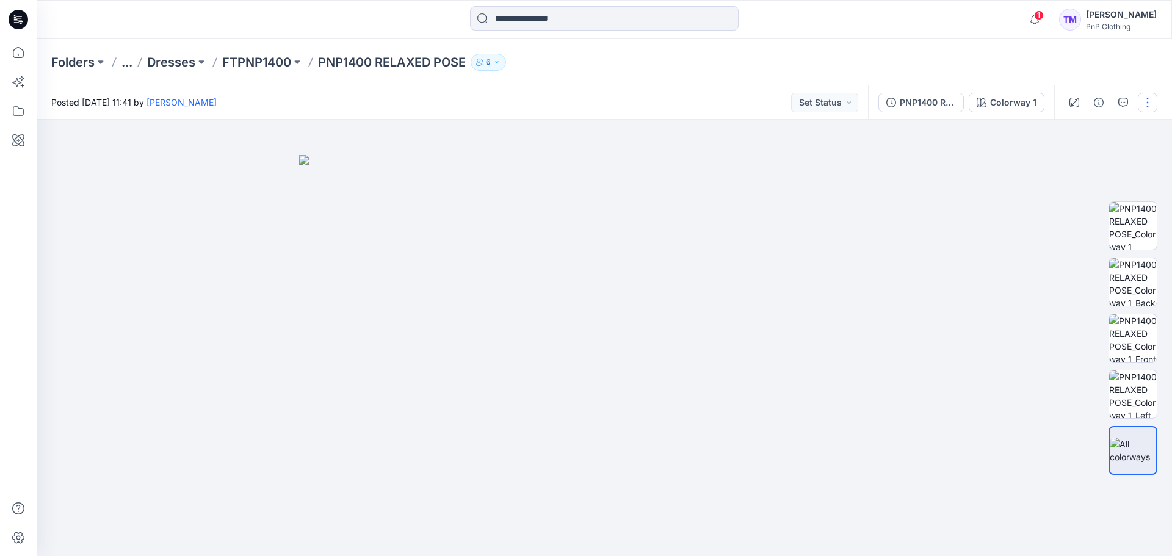
click at [1152, 104] on button "button" at bounding box center [1148, 103] width 20 height 20
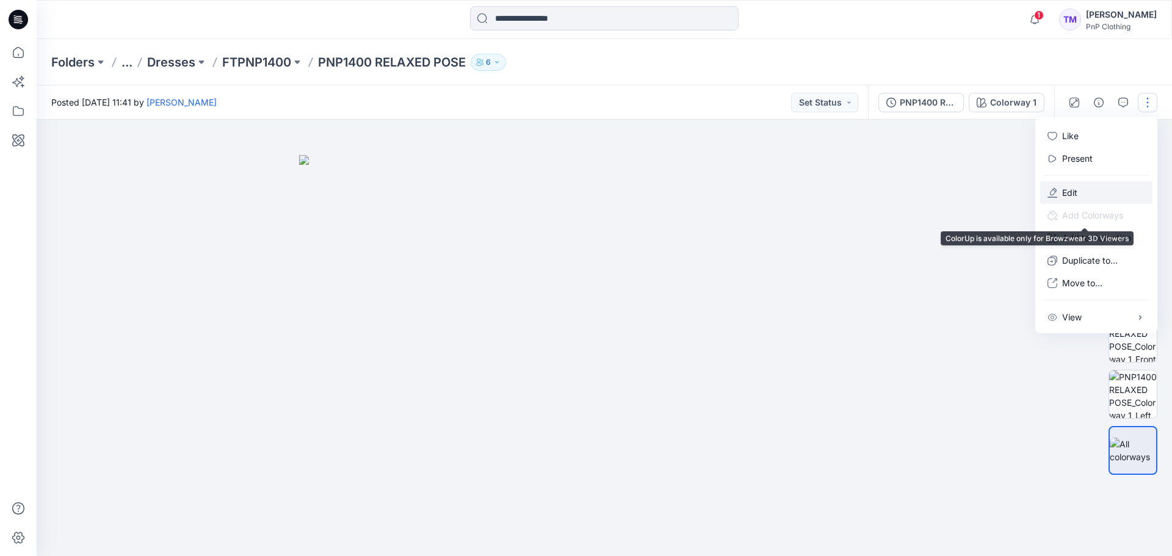
click at [1070, 192] on p "Edit" at bounding box center [1069, 192] width 15 height 13
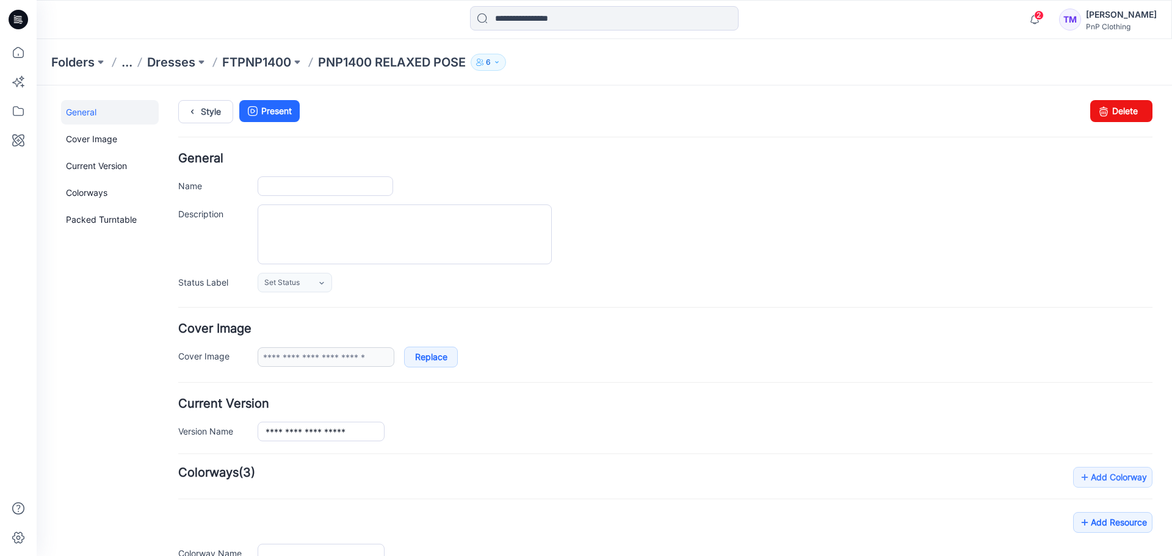
type input "**********"
click at [266, 183] on input "**********" at bounding box center [326, 186] width 136 height 20
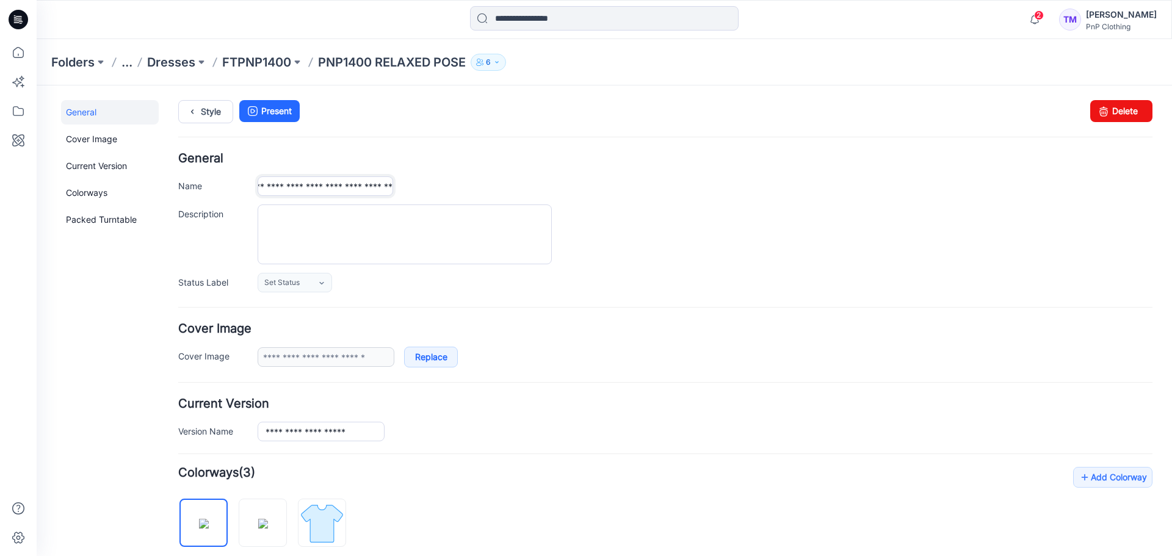
type input "**********"
click at [630, 187] on div "**********" at bounding box center [705, 186] width 895 height 20
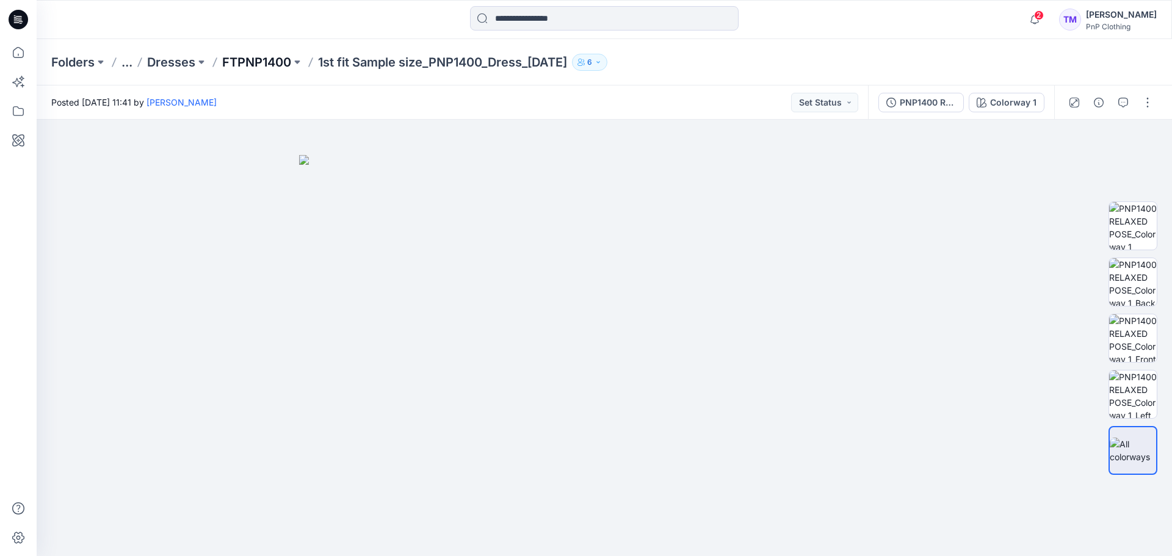
click at [266, 62] on p "FTPNP1400" at bounding box center [256, 62] width 69 height 17
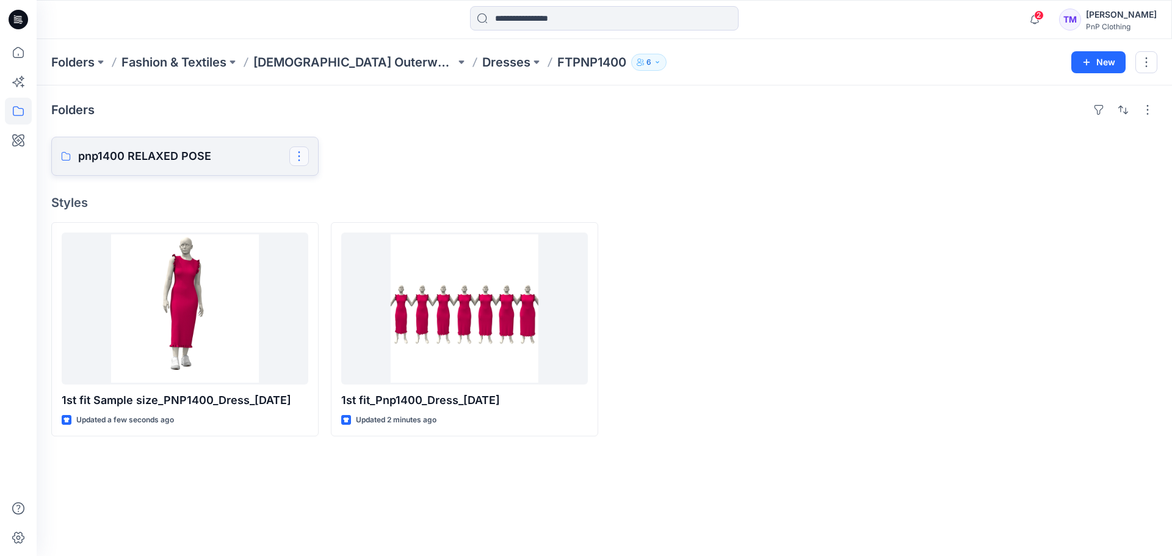
click at [297, 159] on button "button" at bounding box center [299, 156] width 20 height 20
click at [364, 237] on p "[PERSON_NAME]" at bounding box center [349, 235] width 70 height 13
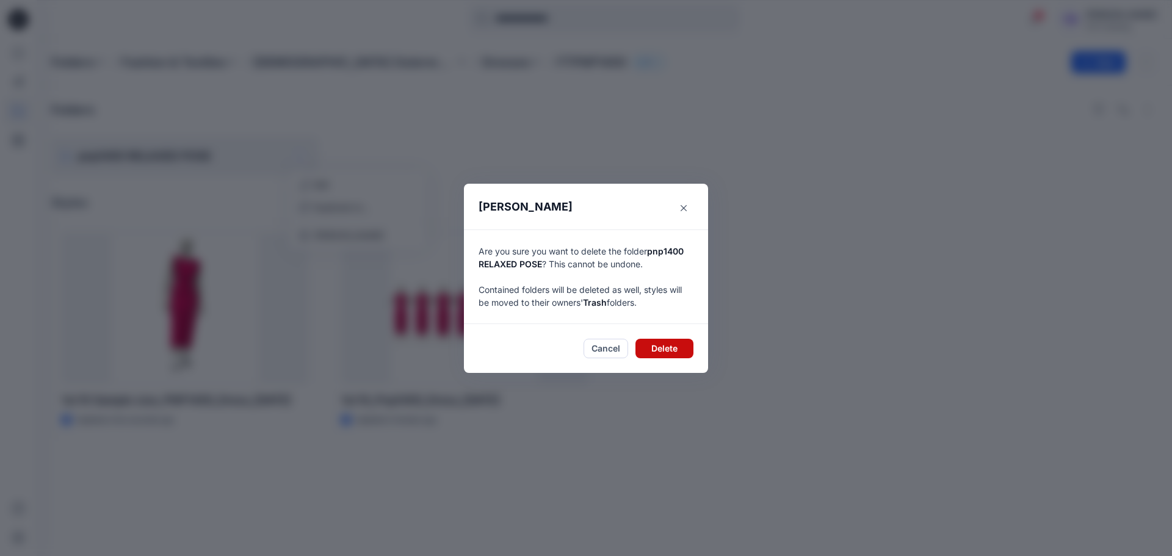
click at [654, 357] on button "Delete" at bounding box center [664, 349] width 58 height 20
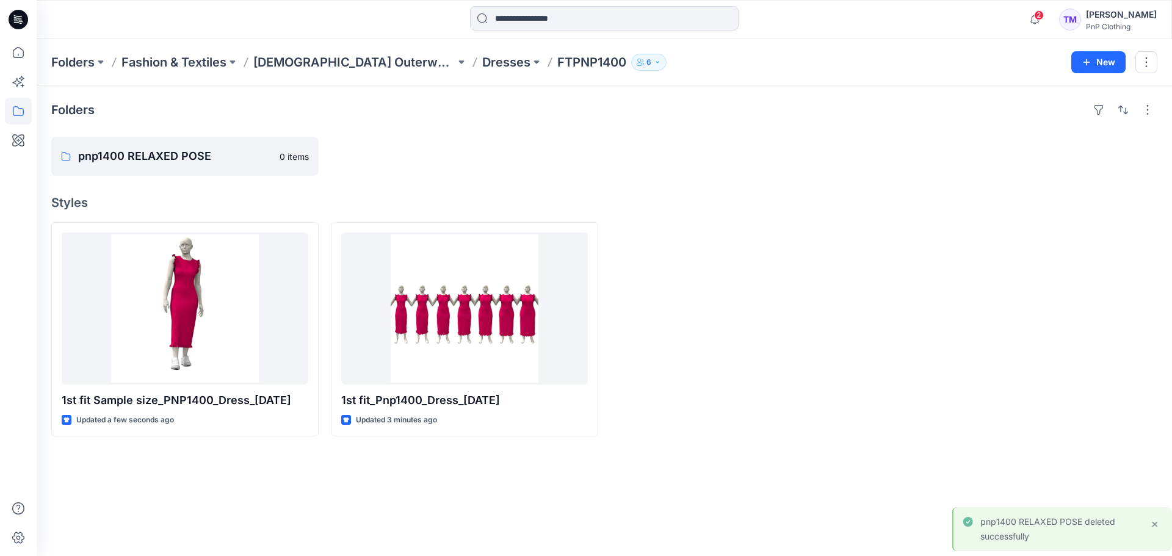
click at [666, 345] on div at bounding box center [743, 329] width 267 height 214
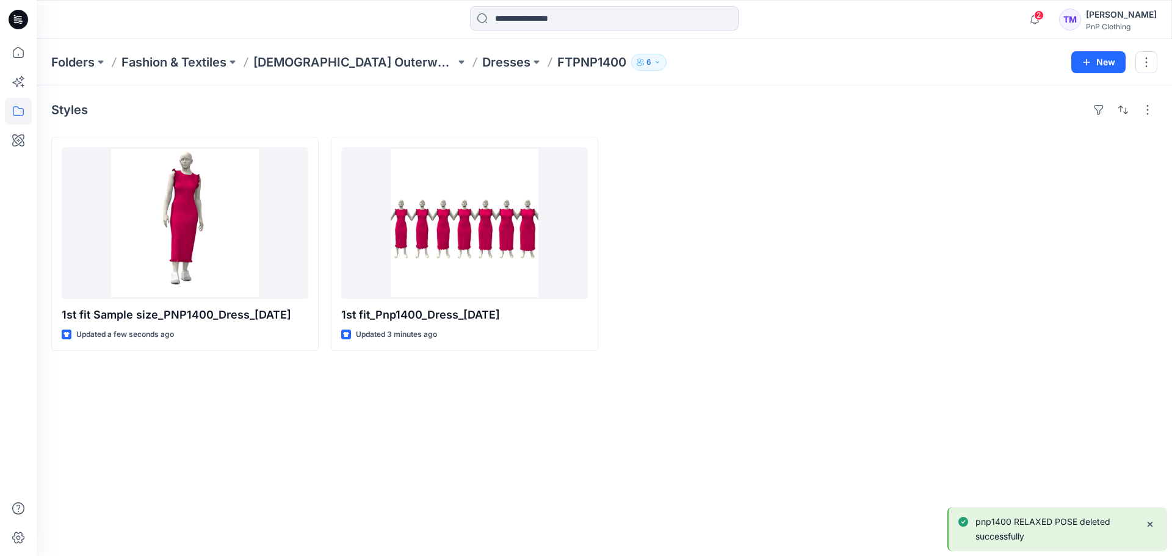
click at [750, 247] on div at bounding box center [743, 244] width 267 height 214
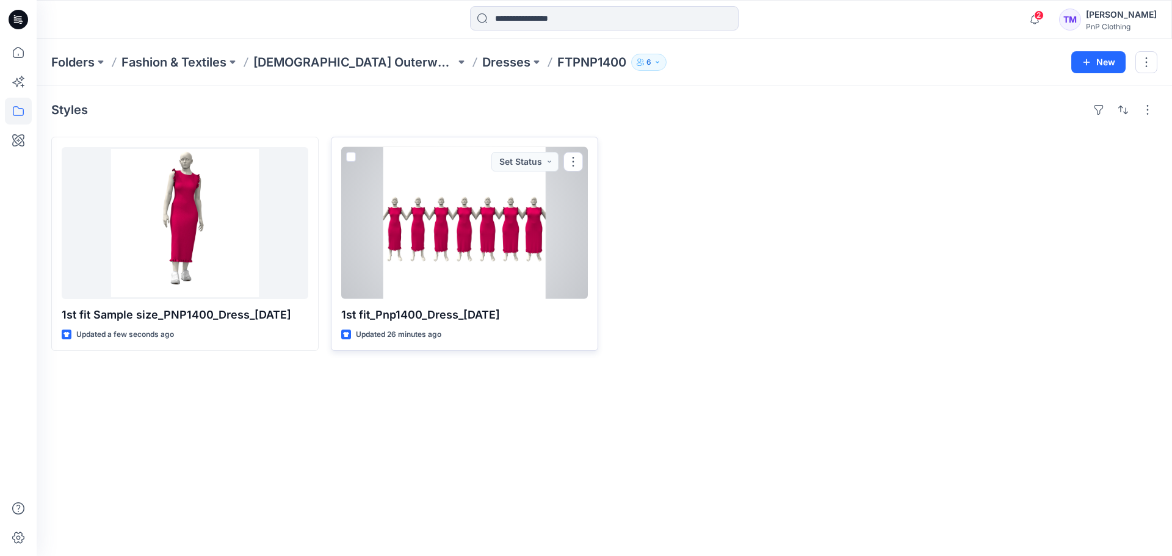
click at [440, 320] on p "1st fit_Pnp1400_Dress_[DATE]" at bounding box center [464, 314] width 247 height 17
click at [518, 245] on div at bounding box center [464, 223] width 247 height 152
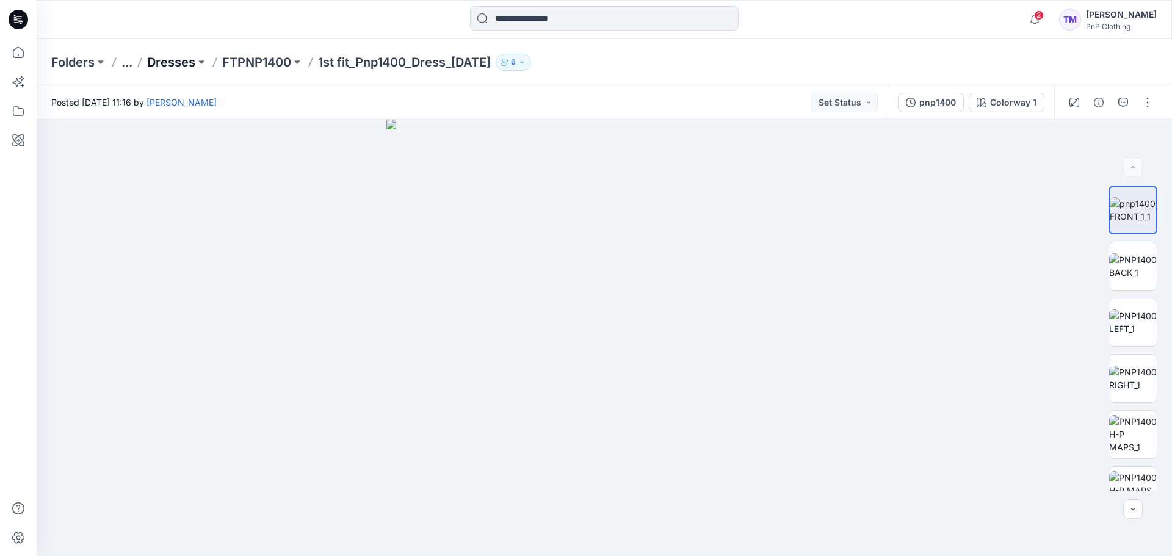
click at [172, 61] on p "Dresses" at bounding box center [171, 62] width 48 height 17
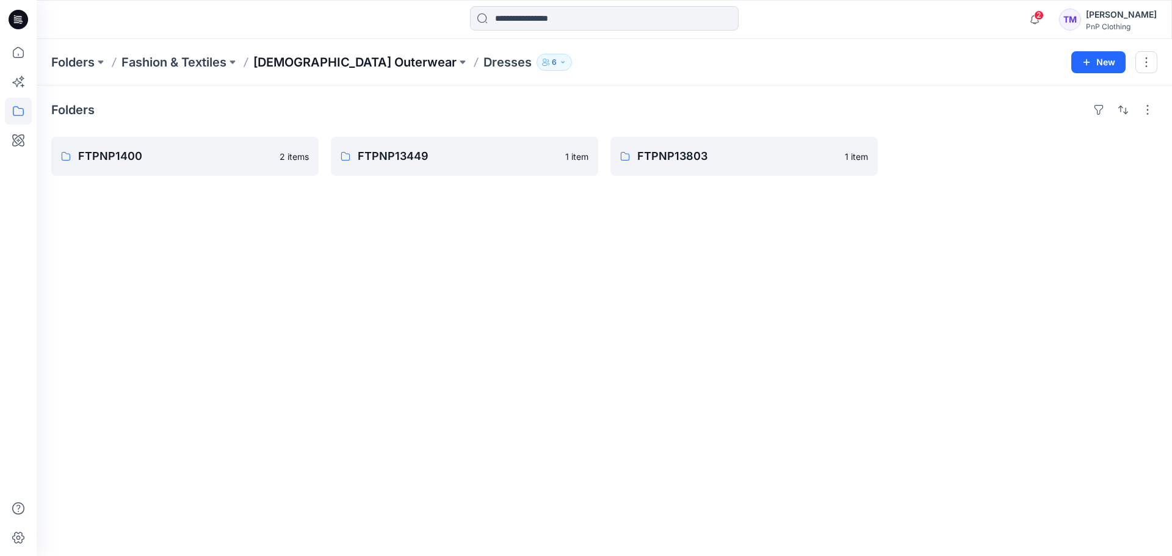
click at [338, 62] on p "[DEMOGRAPHIC_DATA] Outerwear" at bounding box center [354, 62] width 203 height 17
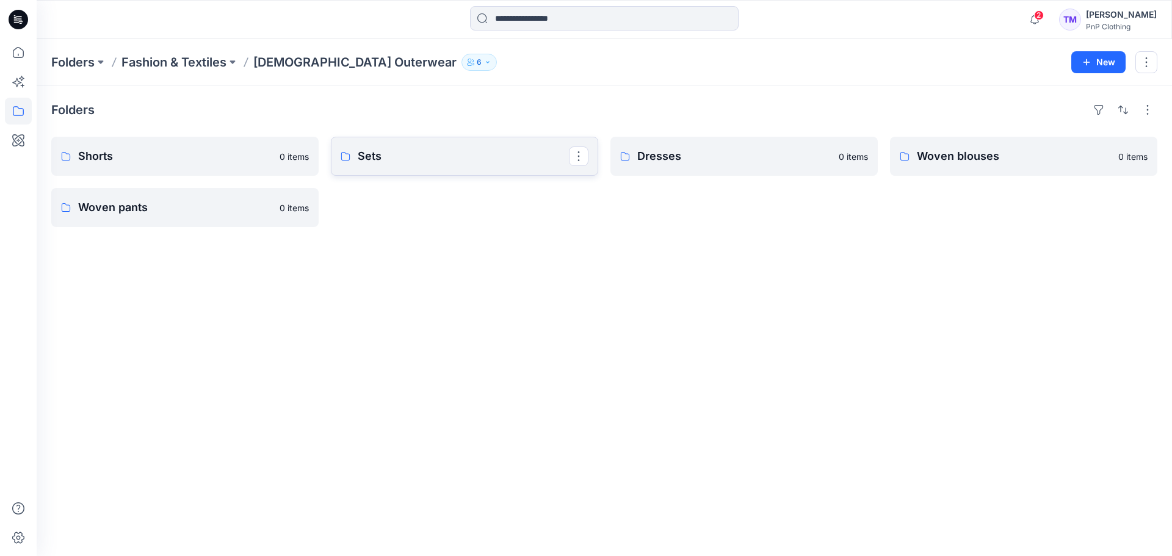
click at [437, 150] on p "Sets" at bounding box center [463, 156] width 211 height 17
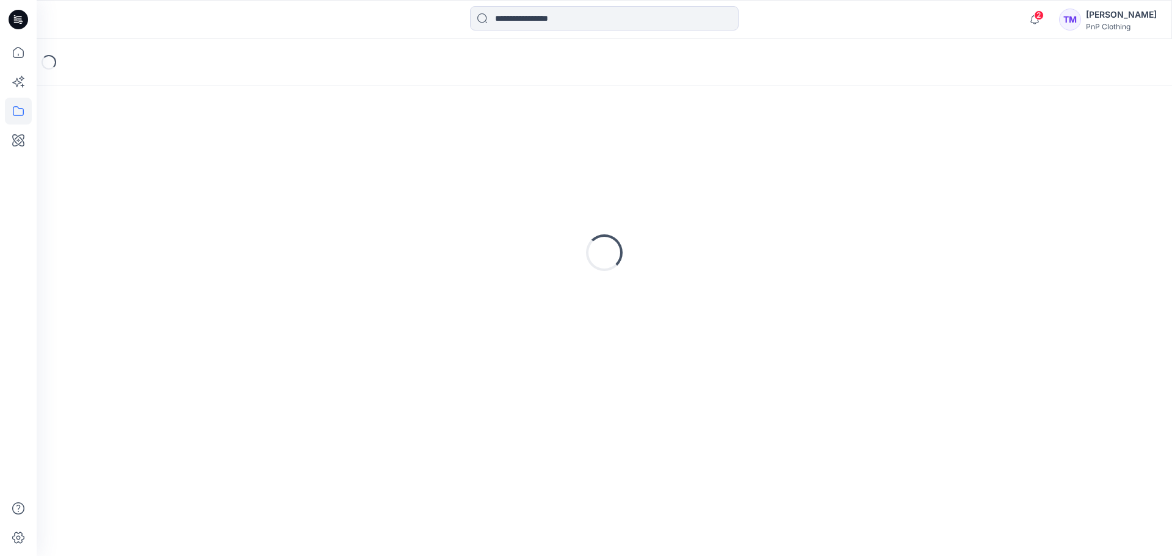
click at [437, 150] on div "Loading..." at bounding box center [604, 252] width 1106 height 305
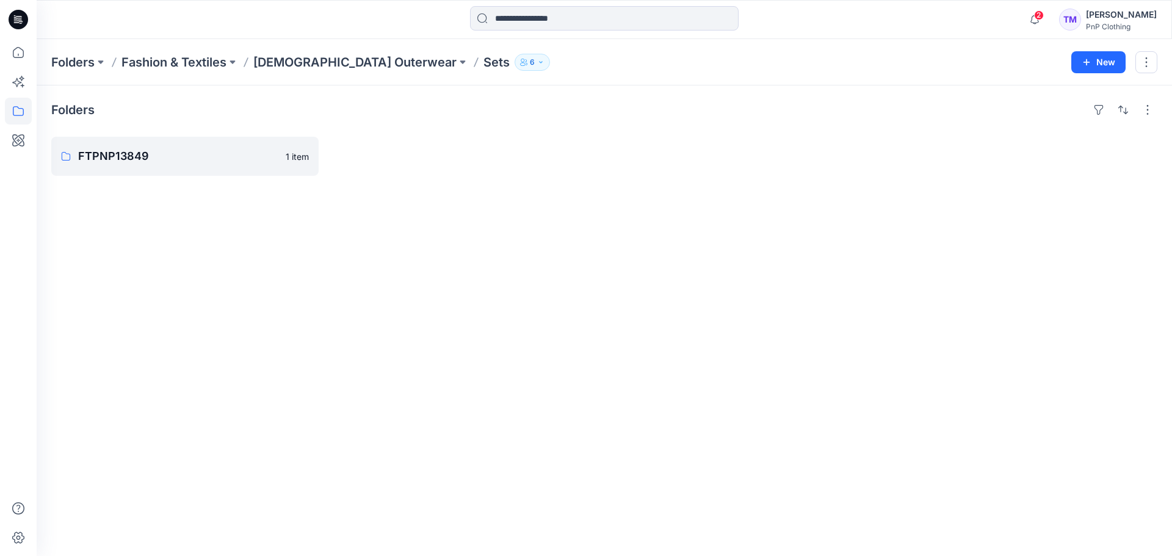
drag, startPoint x: 424, startPoint y: 214, endPoint x: 918, endPoint y: 162, distance: 497.1
click at [918, 162] on div at bounding box center [1023, 156] width 267 height 39
click at [1101, 60] on button "New" at bounding box center [1098, 62] width 54 height 22
click at [1048, 114] on p "New Folder" at bounding box center [1062, 116] width 45 height 13
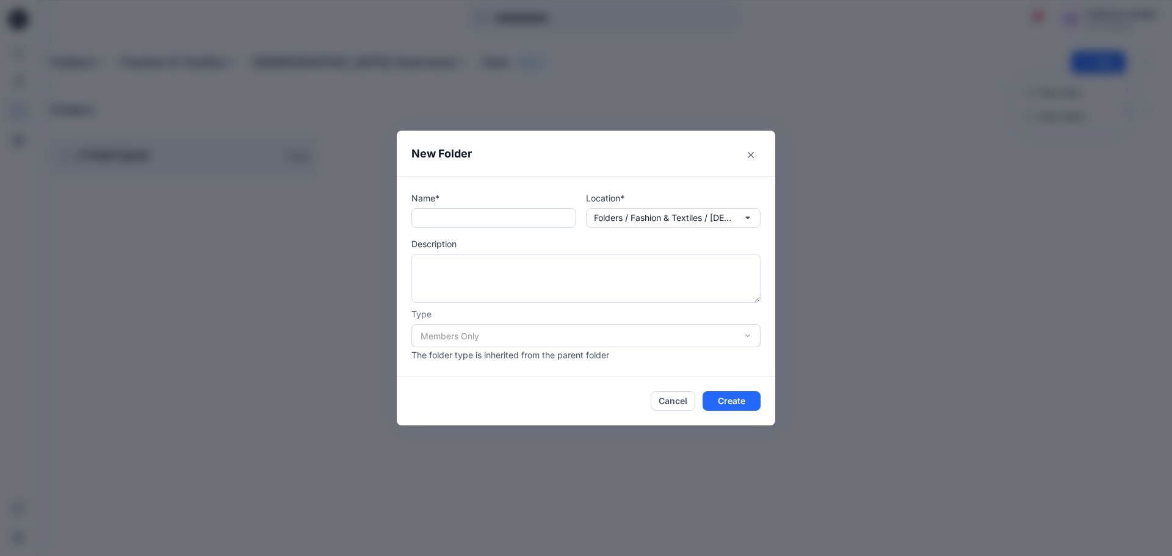
click at [501, 219] on input "text" at bounding box center [493, 218] width 165 height 20
type input "********"
click at [739, 396] on button "Create" at bounding box center [732, 401] width 58 height 20
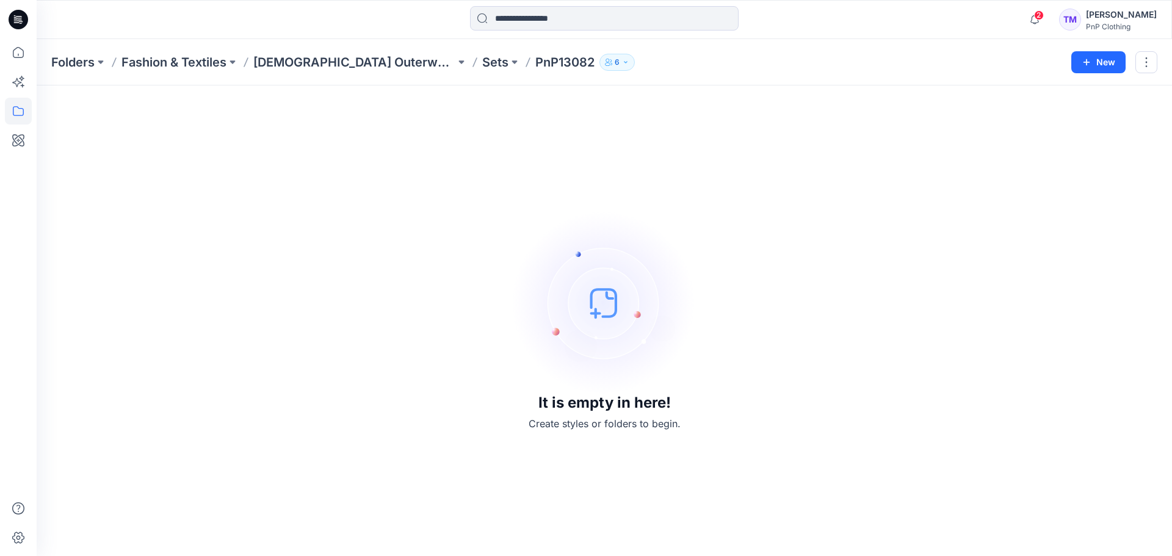
click at [482, 70] on p "Sets" at bounding box center [495, 62] width 26 height 17
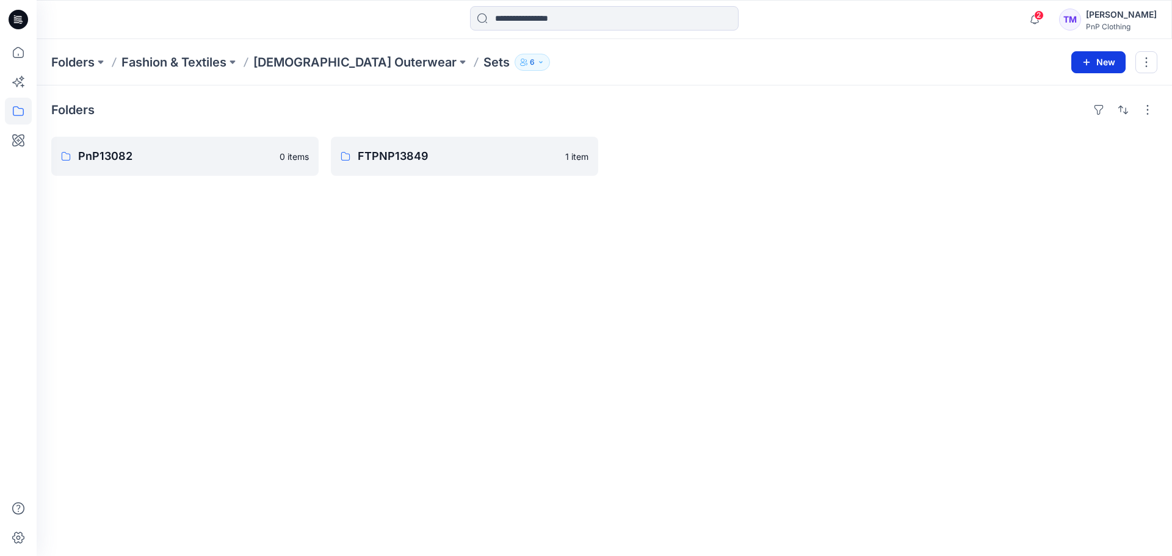
drag, startPoint x: 427, startPoint y: 264, endPoint x: 1104, endPoint y: 68, distance: 704.3
click at [1104, 68] on button "New" at bounding box center [1098, 62] width 54 height 22
click at [1052, 95] on p "New Style" at bounding box center [1060, 92] width 41 height 15
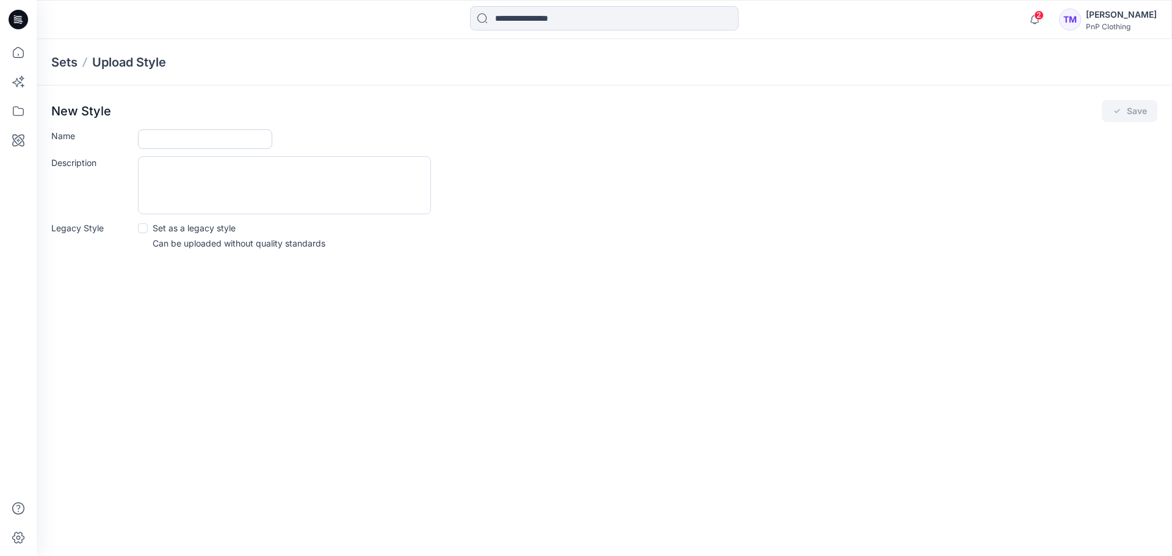
click at [175, 144] on input "Name" at bounding box center [205, 139] width 134 height 20
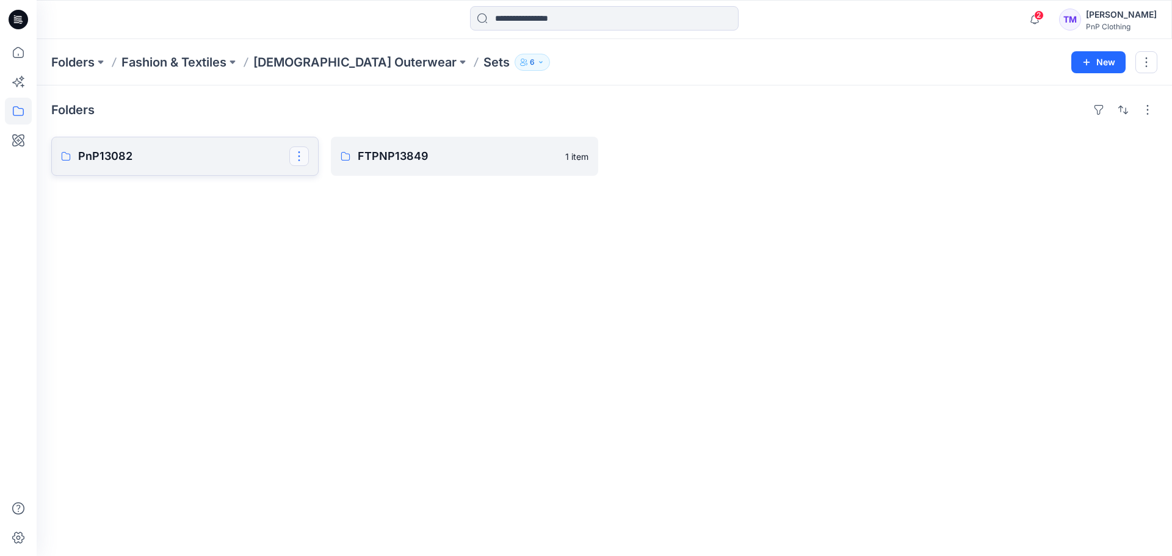
click at [299, 154] on button "button" at bounding box center [299, 156] width 20 height 20
click at [325, 179] on p "Edit" at bounding box center [321, 184] width 15 height 13
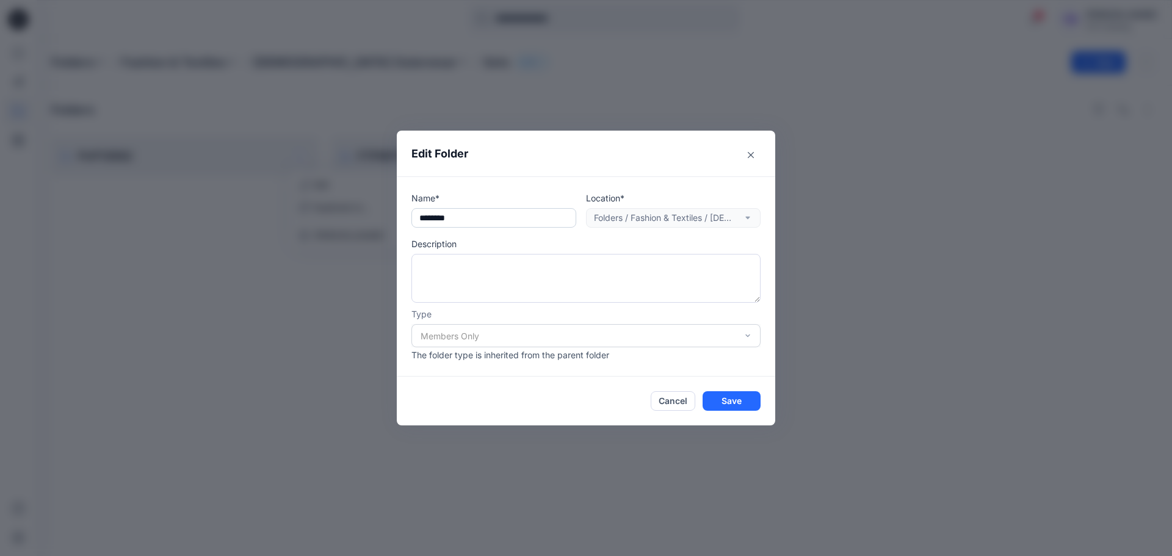
click at [431, 217] on input "********" at bounding box center [493, 218] width 165 height 20
type input "********"
click at [724, 403] on button "Save" at bounding box center [732, 401] width 58 height 20
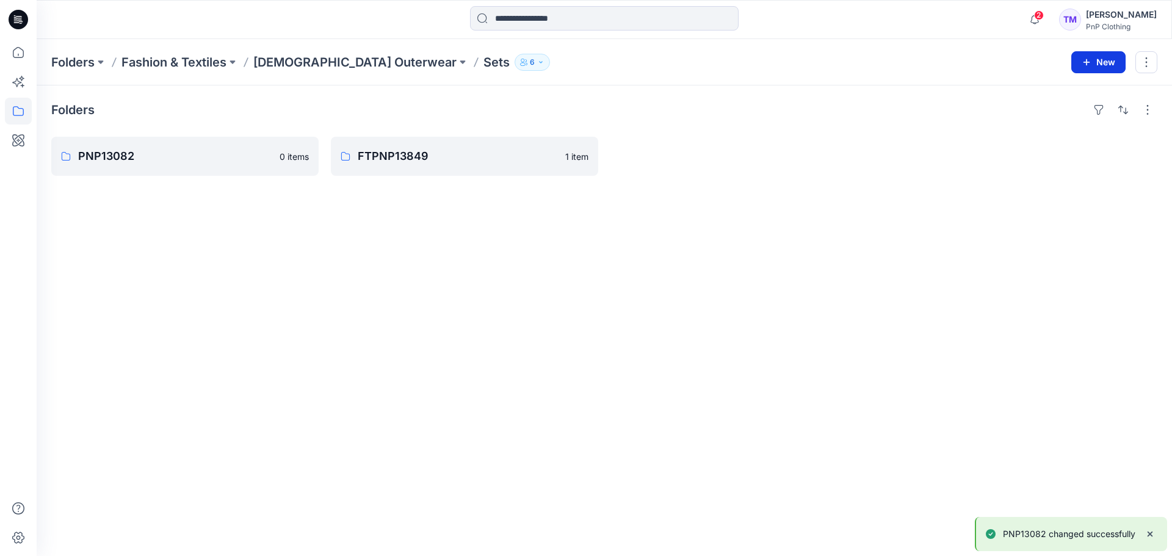
click at [1094, 63] on button "New" at bounding box center [1098, 62] width 54 height 22
click at [1044, 119] on p "New Folder" at bounding box center [1062, 116] width 45 height 13
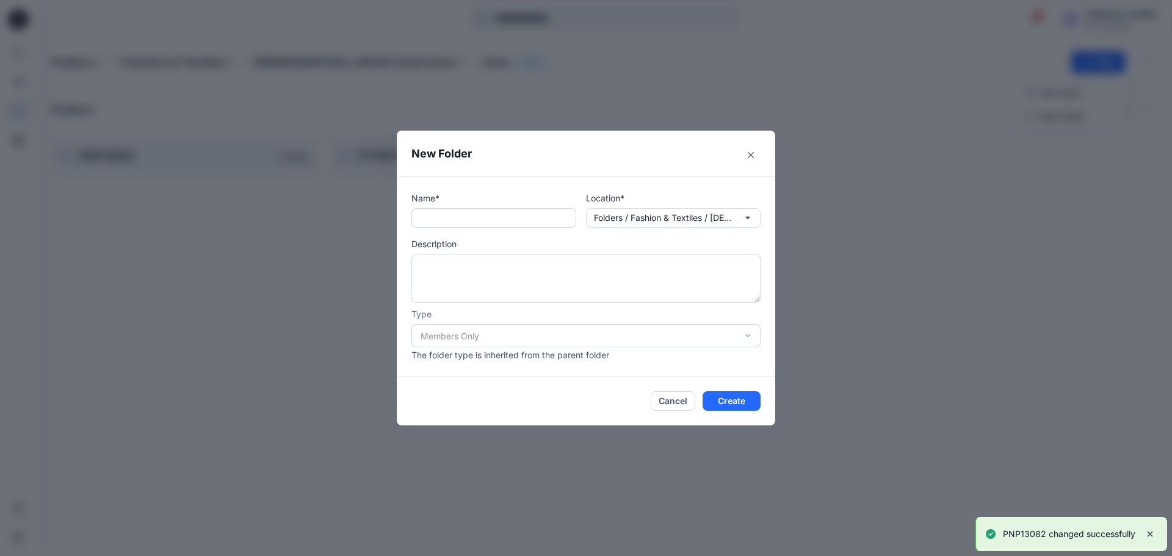
click at [455, 209] on div "Name*" at bounding box center [493, 210] width 165 height 36
click at [454, 217] on input "text" at bounding box center [493, 218] width 165 height 20
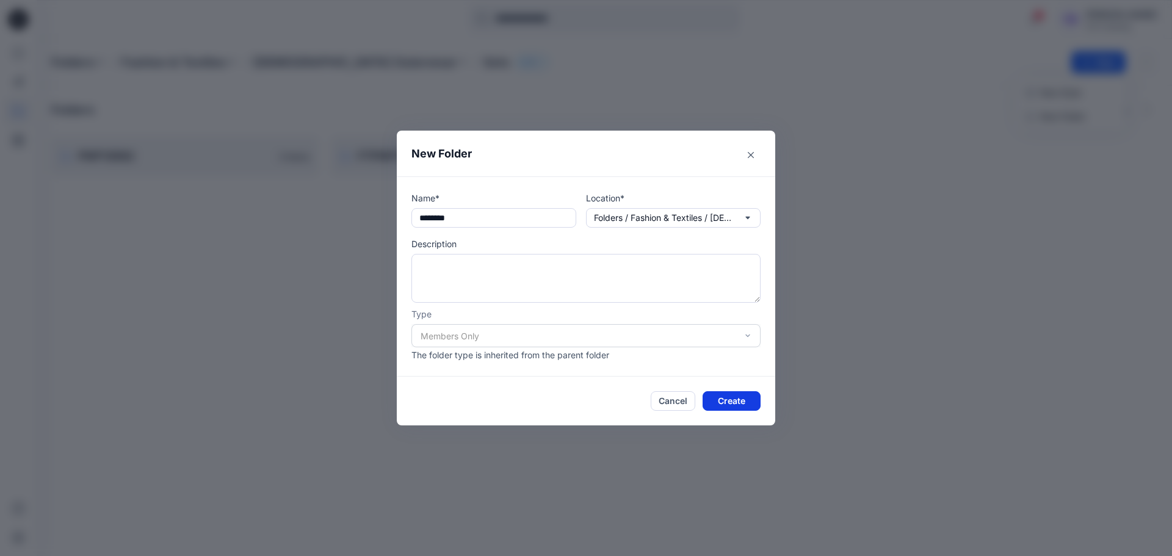
type input "********"
click at [734, 405] on button "Create" at bounding box center [732, 401] width 58 height 20
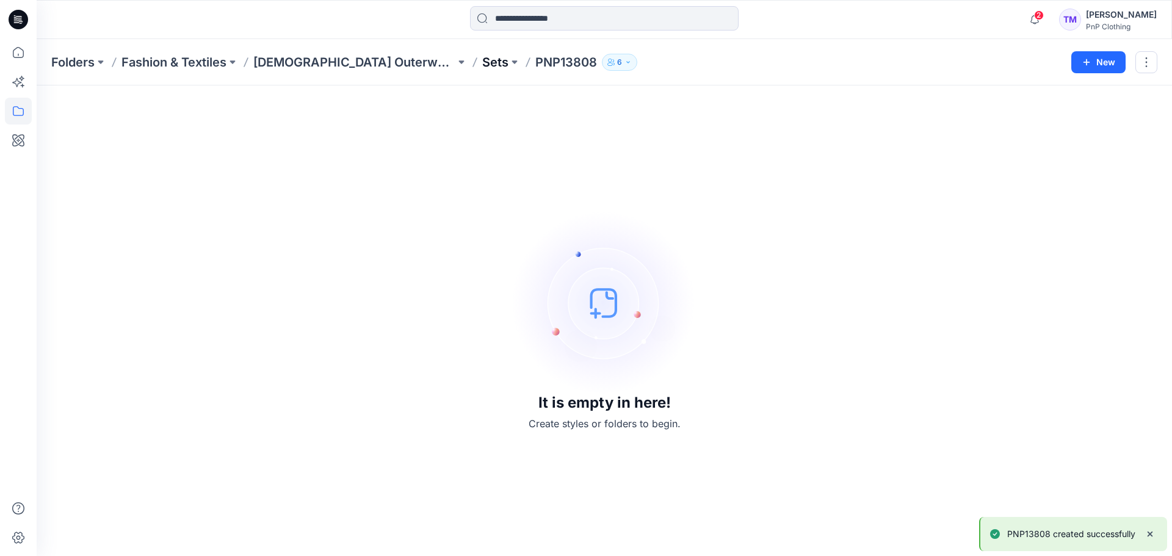
click at [482, 57] on p "Sets" at bounding box center [495, 62] width 26 height 17
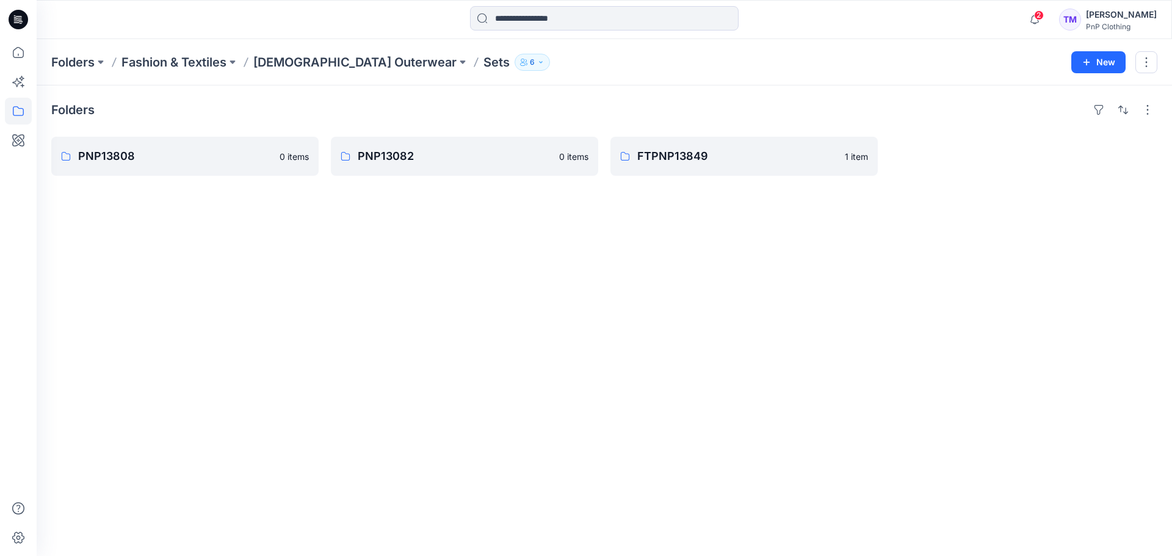
click at [554, 380] on div "Folders PNP13808 0 items PNP13082 0 items FTPNP13849 1 item" at bounding box center [604, 320] width 1135 height 471
click at [311, 62] on p "[DEMOGRAPHIC_DATA] Outerwear" at bounding box center [354, 62] width 203 height 17
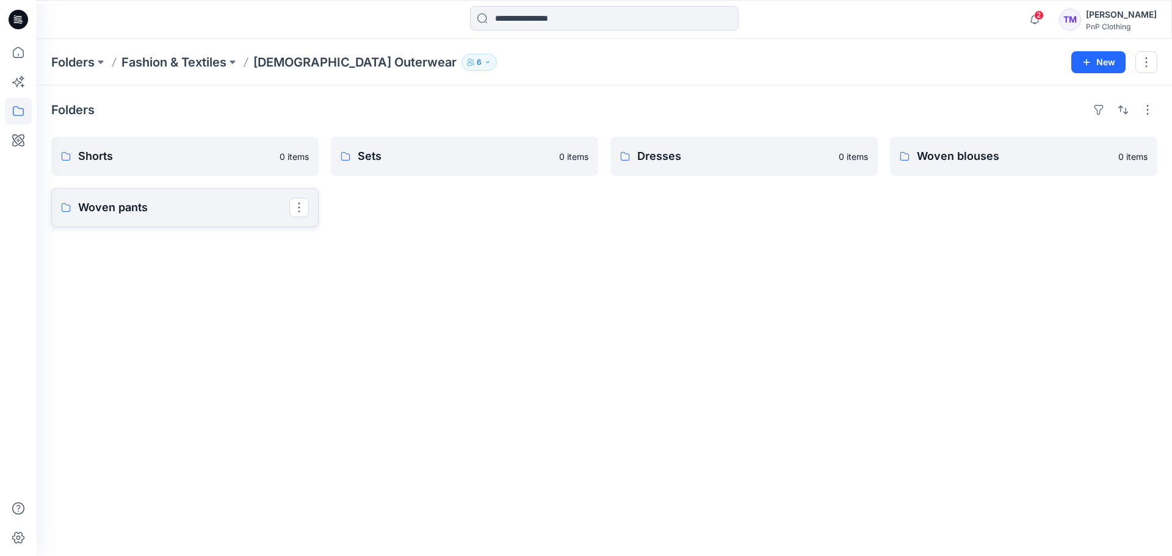
click at [169, 221] on link "Woven pants" at bounding box center [184, 207] width 267 height 39
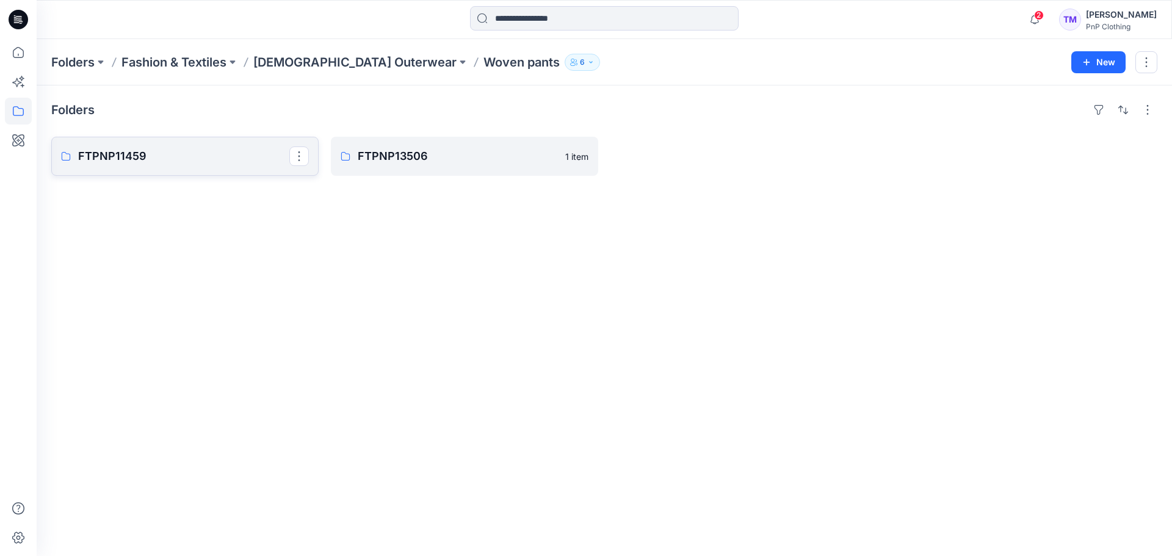
click at [211, 170] on link "FTPNP11459" at bounding box center [184, 156] width 267 height 39
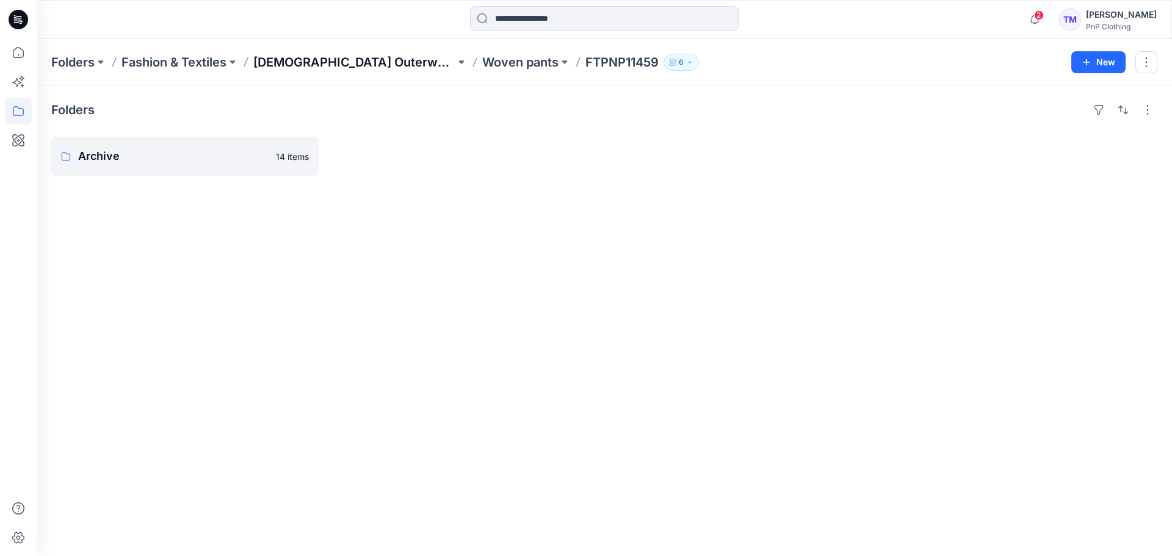
click at [316, 63] on p "[DEMOGRAPHIC_DATA] Outerwear" at bounding box center [354, 62] width 202 height 17
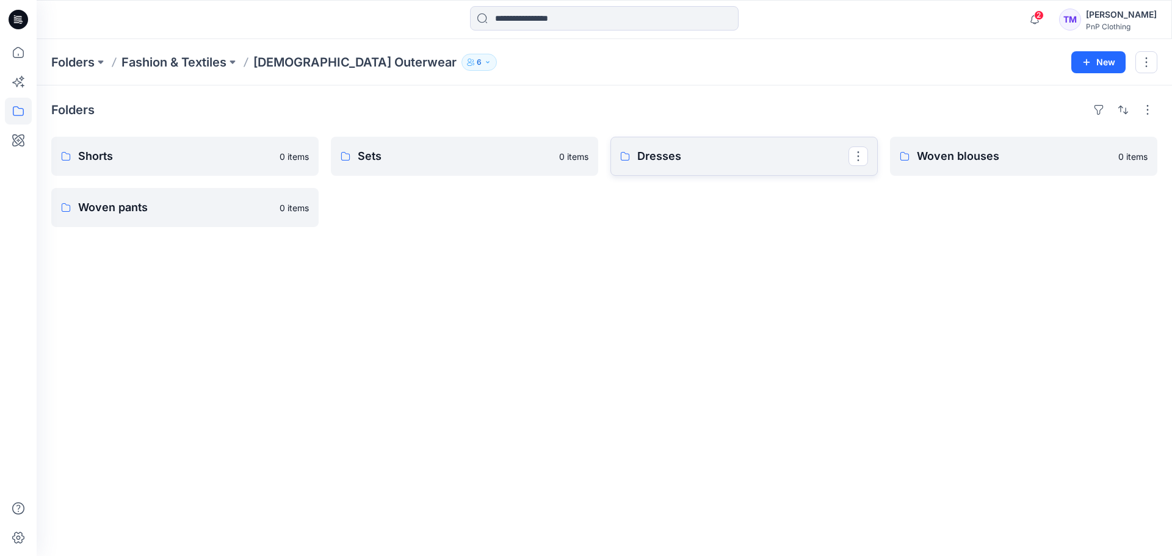
click at [735, 150] on p "Dresses" at bounding box center [742, 156] width 211 height 17
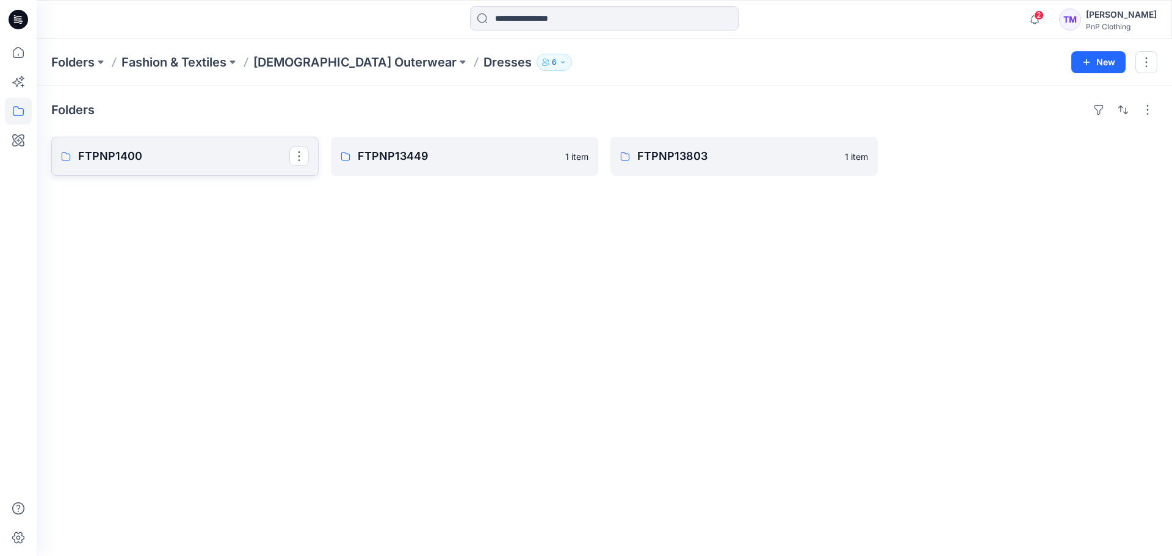
click at [245, 159] on p "FTPNP1400" at bounding box center [183, 156] width 211 height 17
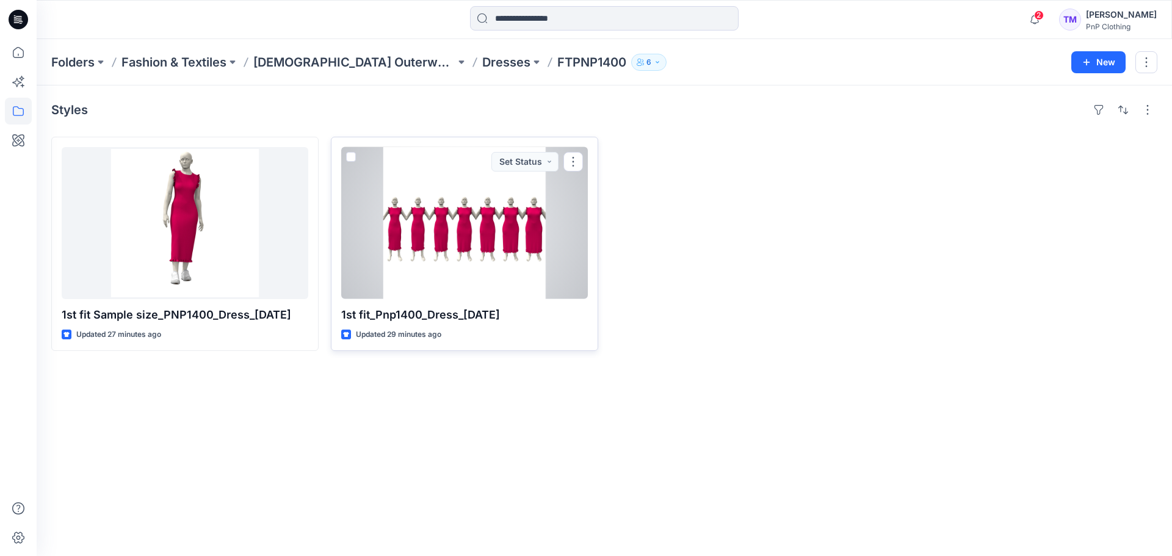
click at [490, 273] on div at bounding box center [464, 223] width 247 height 152
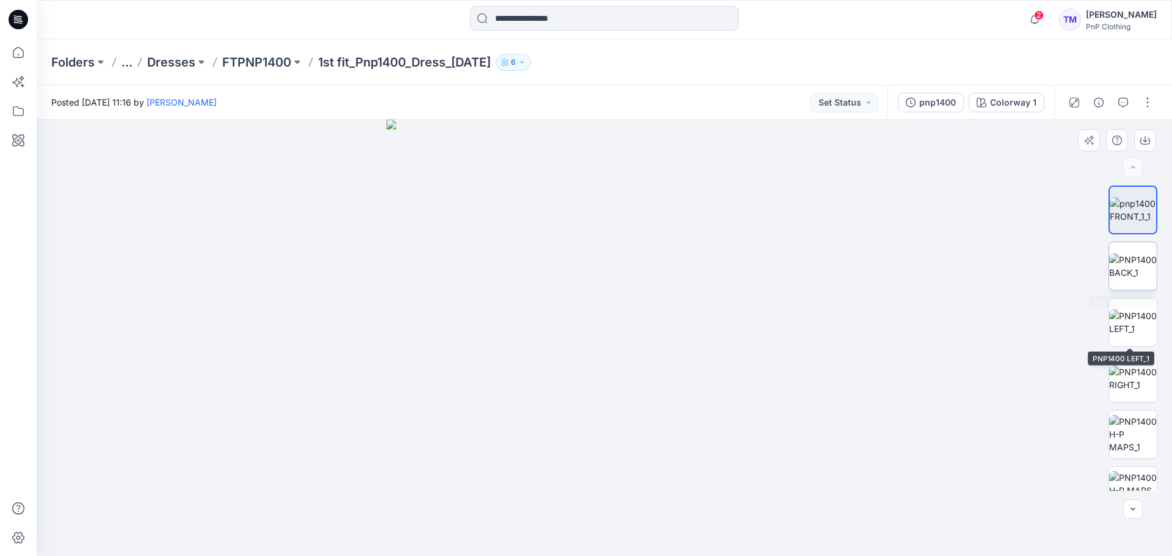
click at [1128, 276] on img at bounding box center [1133, 266] width 48 height 26
click at [1133, 327] on img at bounding box center [1133, 322] width 48 height 26
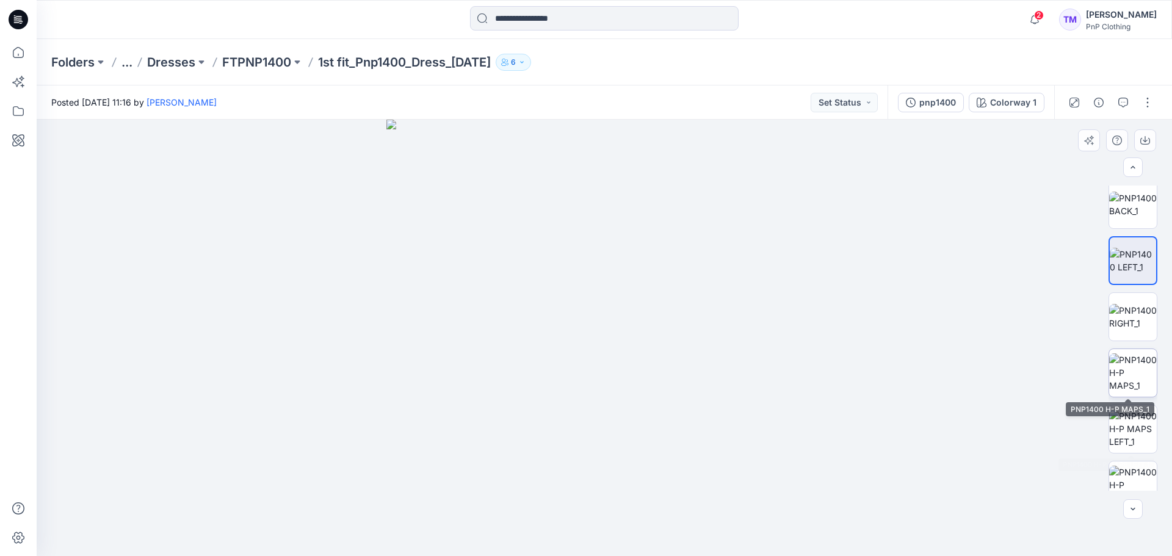
scroll to position [61, 0]
